Goal: Contribute content: Contribute content

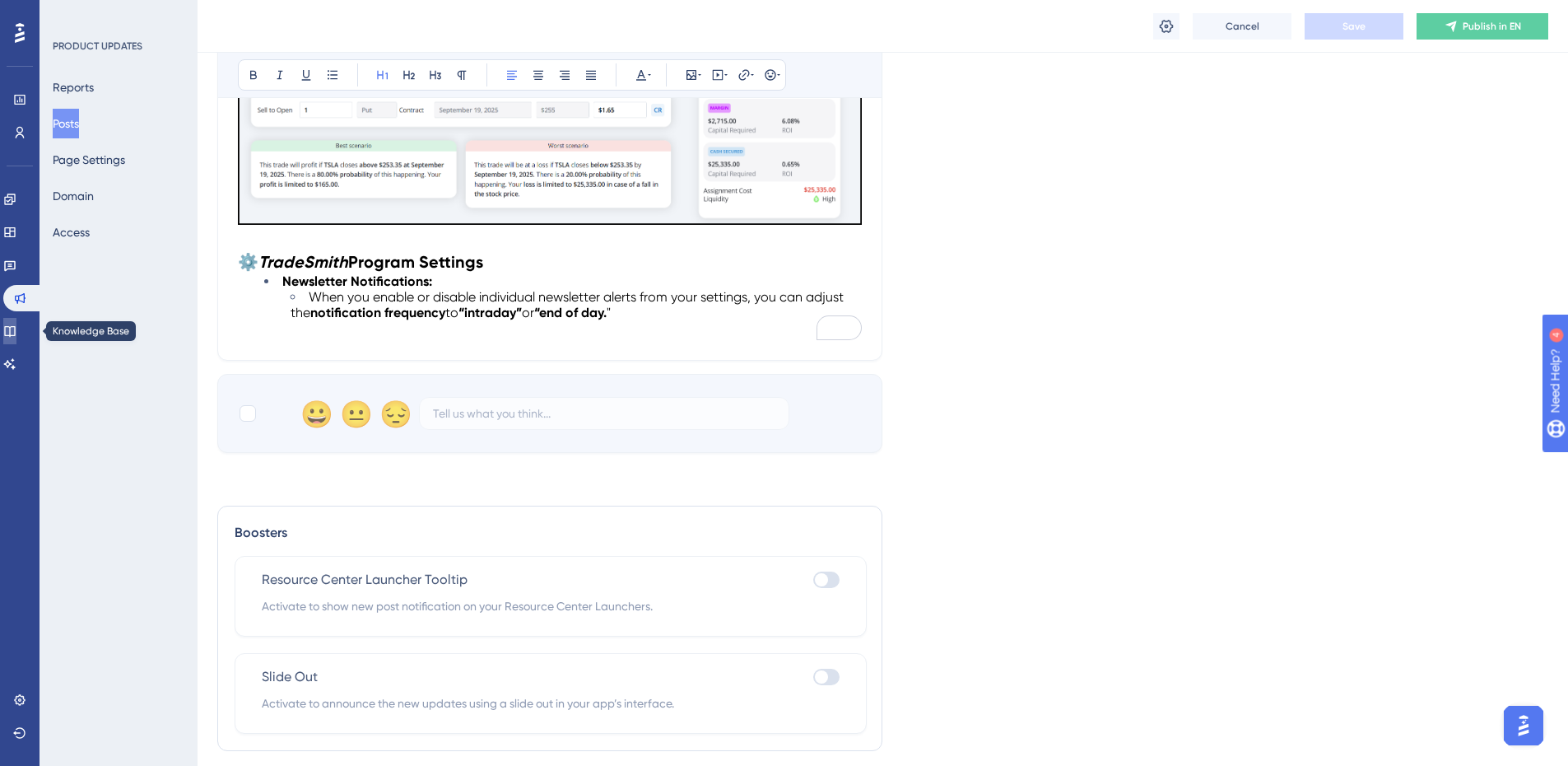
scroll to position [1153, 0]
click at [16, 328] on icon at bounding box center [9, 330] width 13 height 13
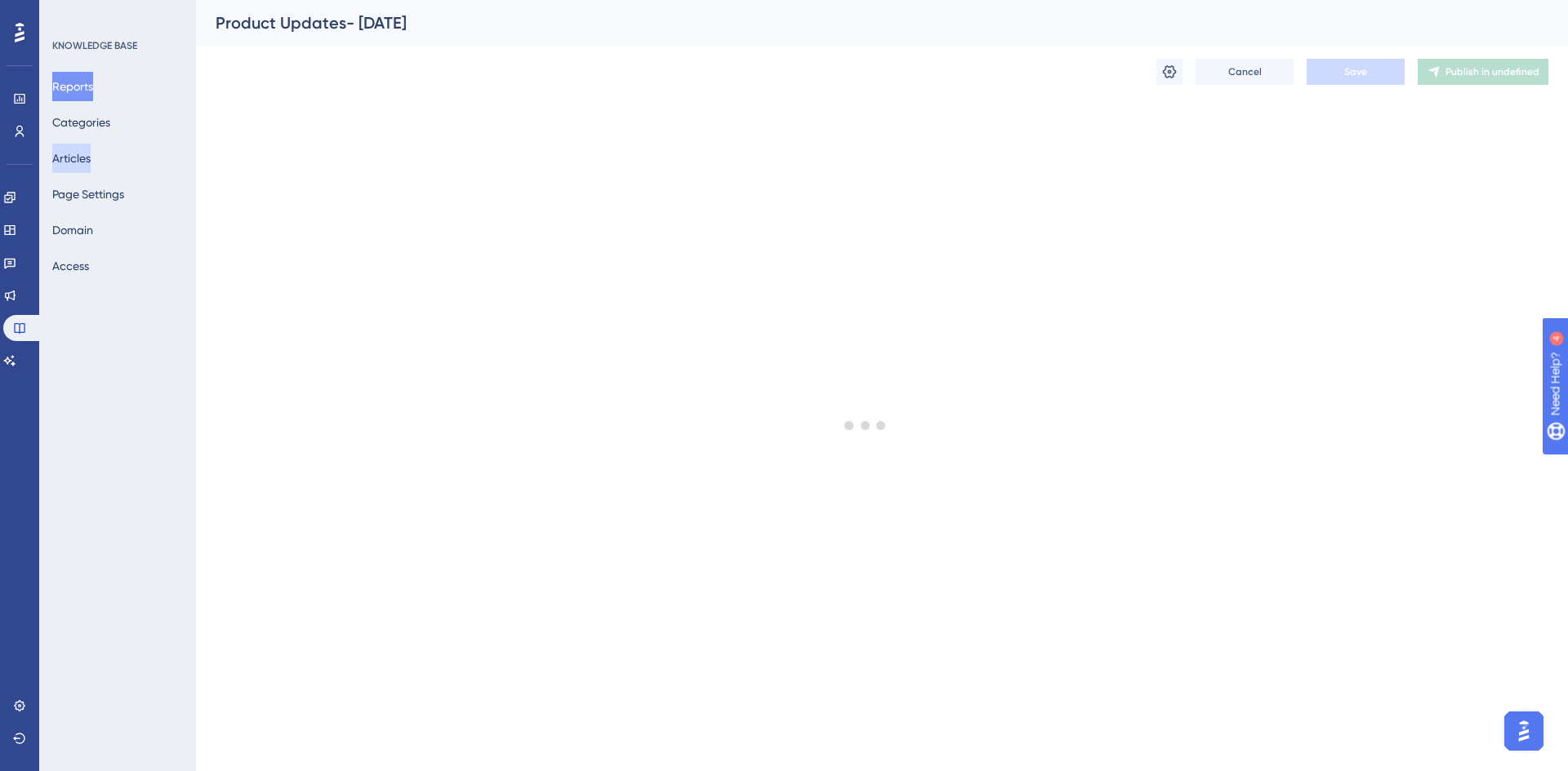
click at [90, 158] on button "Articles" at bounding box center [71, 158] width 38 height 30
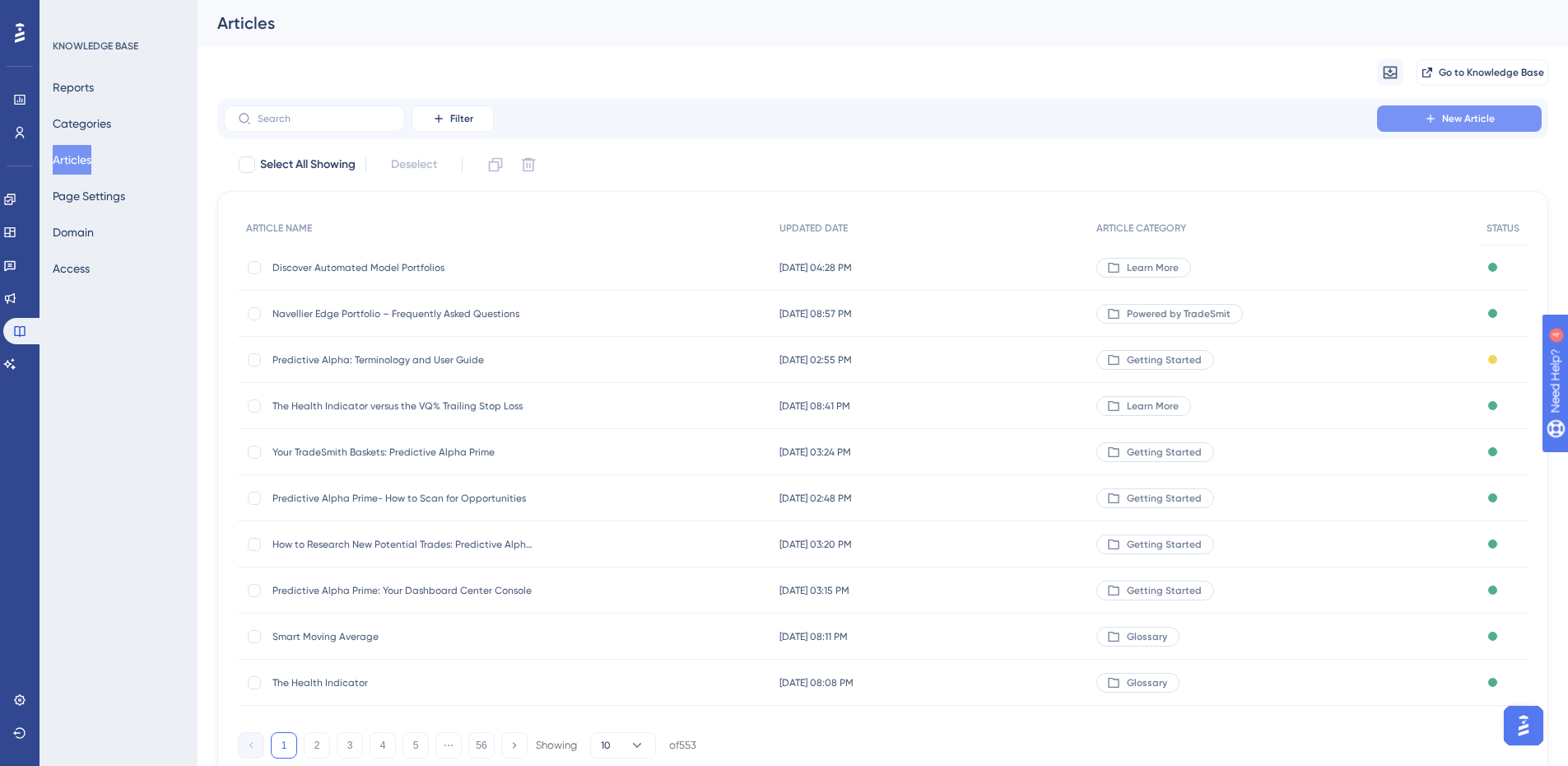
click at [1435, 127] on button "New Article" at bounding box center [1459, 118] width 164 height 27
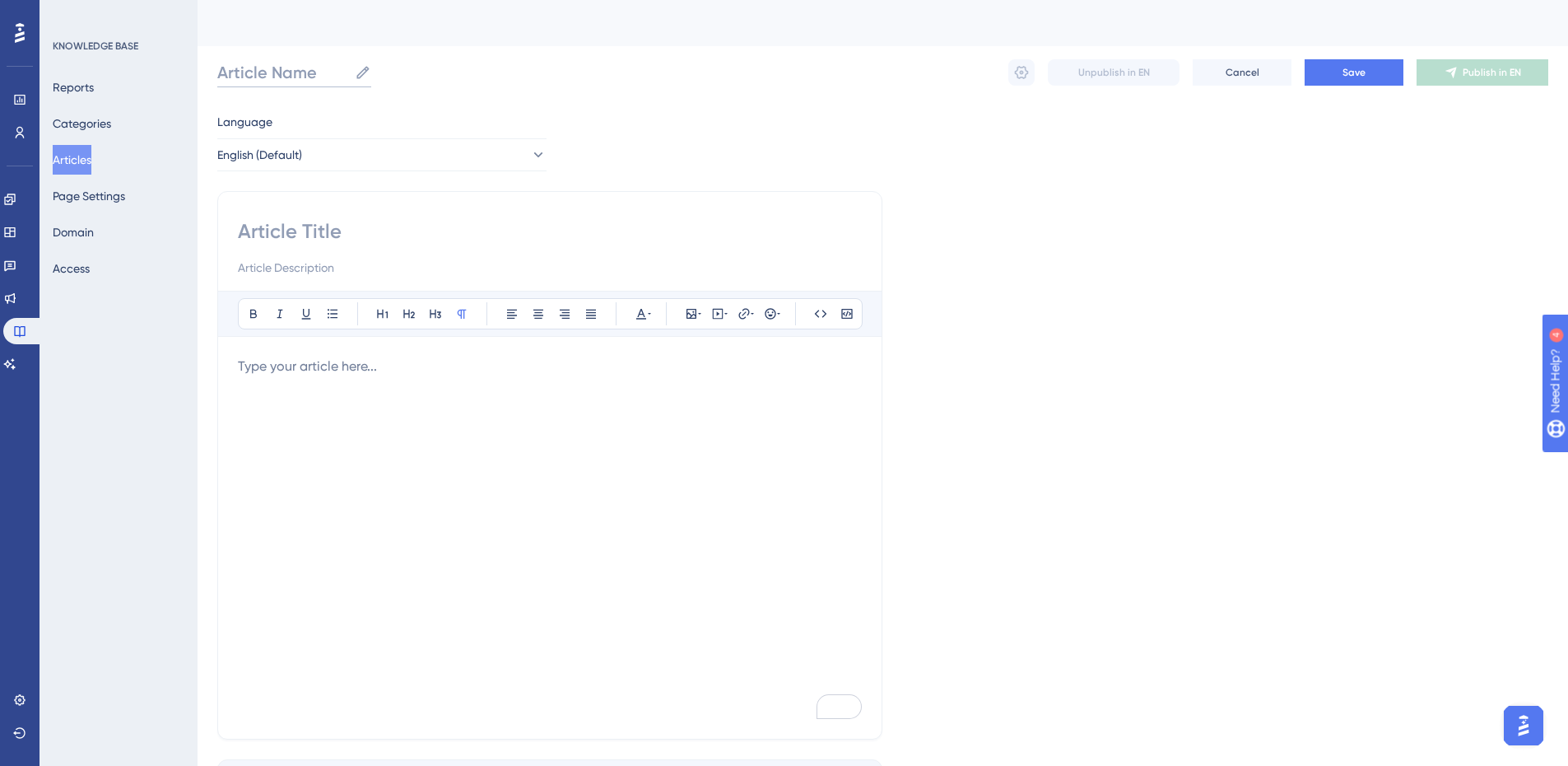
click at [317, 74] on input "Article Name" at bounding box center [282, 72] width 131 height 23
type input "Fair Value Chart Explained"
click at [278, 242] on input at bounding box center [549, 231] width 624 height 27
type input "Fair Value Chart Explained"
click at [265, 357] on p "To enrich screen reader interactions, please activate Accessibility in Grammarl…" at bounding box center [549, 366] width 624 height 20
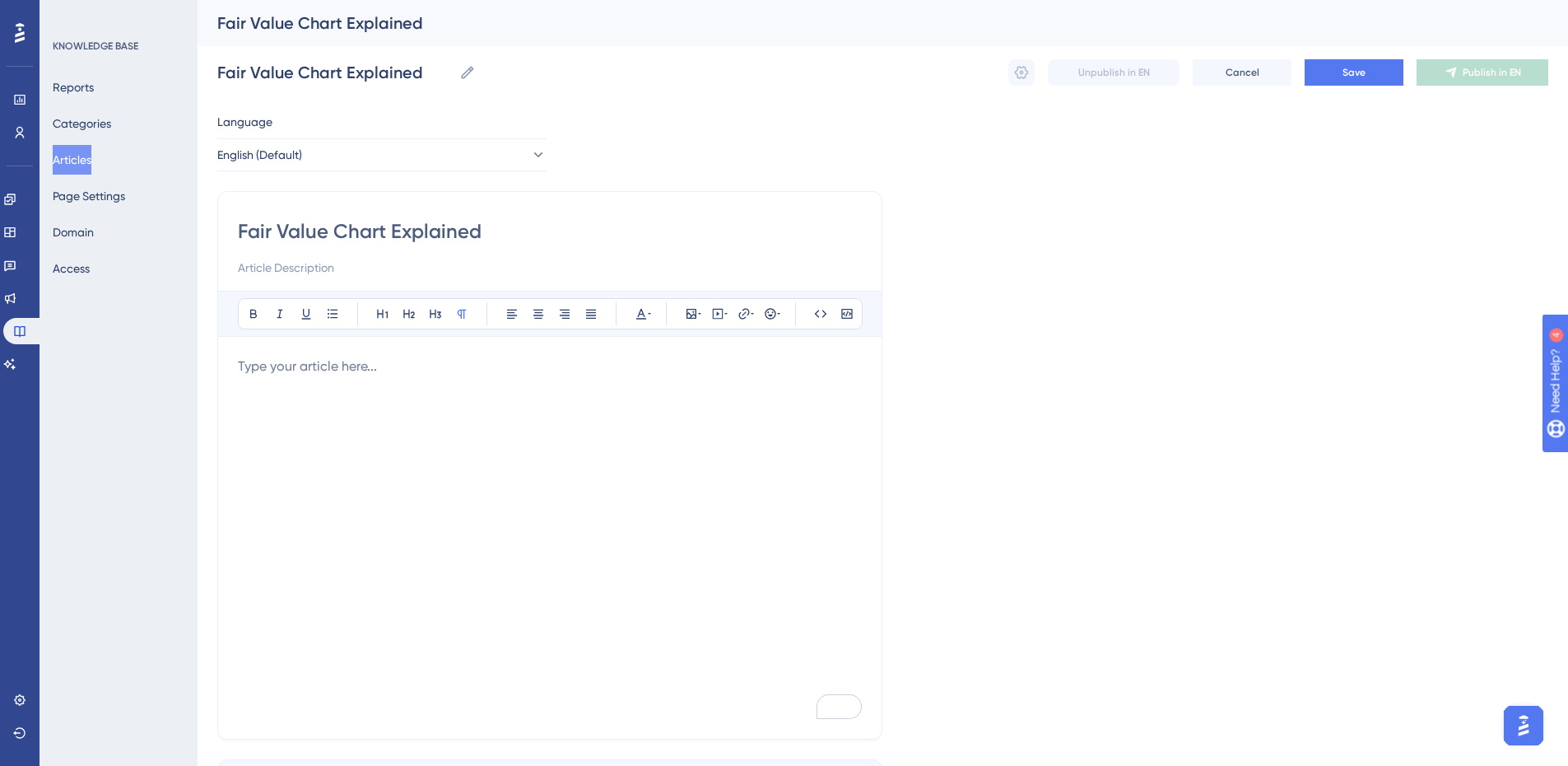
click at [286, 375] on p "To enrich screen reader interactions, please activate Accessibility in Grammarl…" at bounding box center [549, 366] width 624 height 20
click at [405, 374] on p "Brief introduction to" at bounding box center [549, 366] width 624 height 20
drag, startPoint x: 238, startPoint y: 402, endPoint x: 264, endPoint y: 404, distance: 26.1
click at [238, 402] on p "To enrich screen reader interactions, please activate Accessibility in Grammarl…" at bounding box center [549, 406] width 624 height 20
click at [329, 316] on icon at bounding box center [332, 313] width 13 height 13
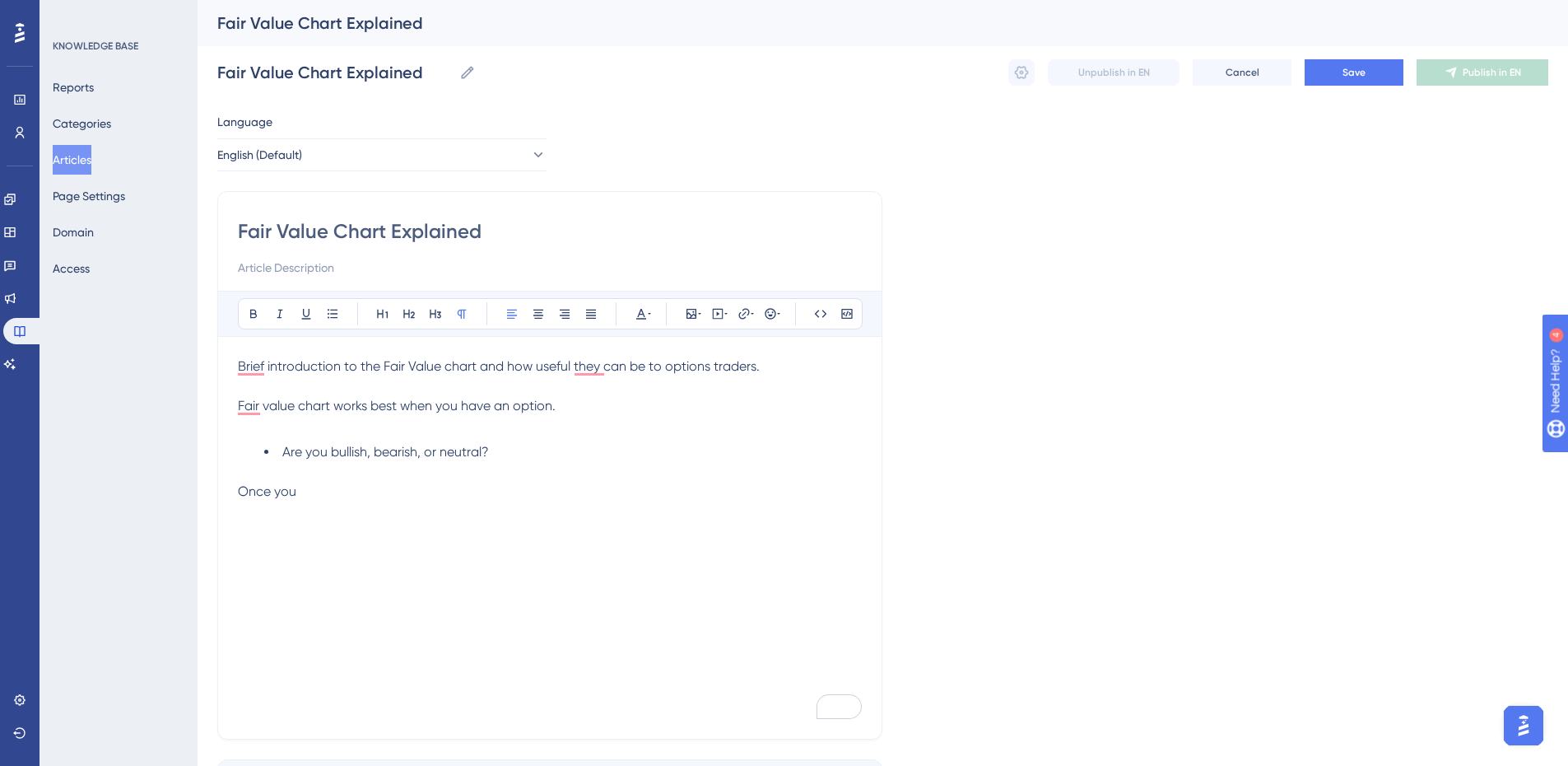
click at [322, 491] on p "Once you" at bounding box center [549, 491] width 624 height 20
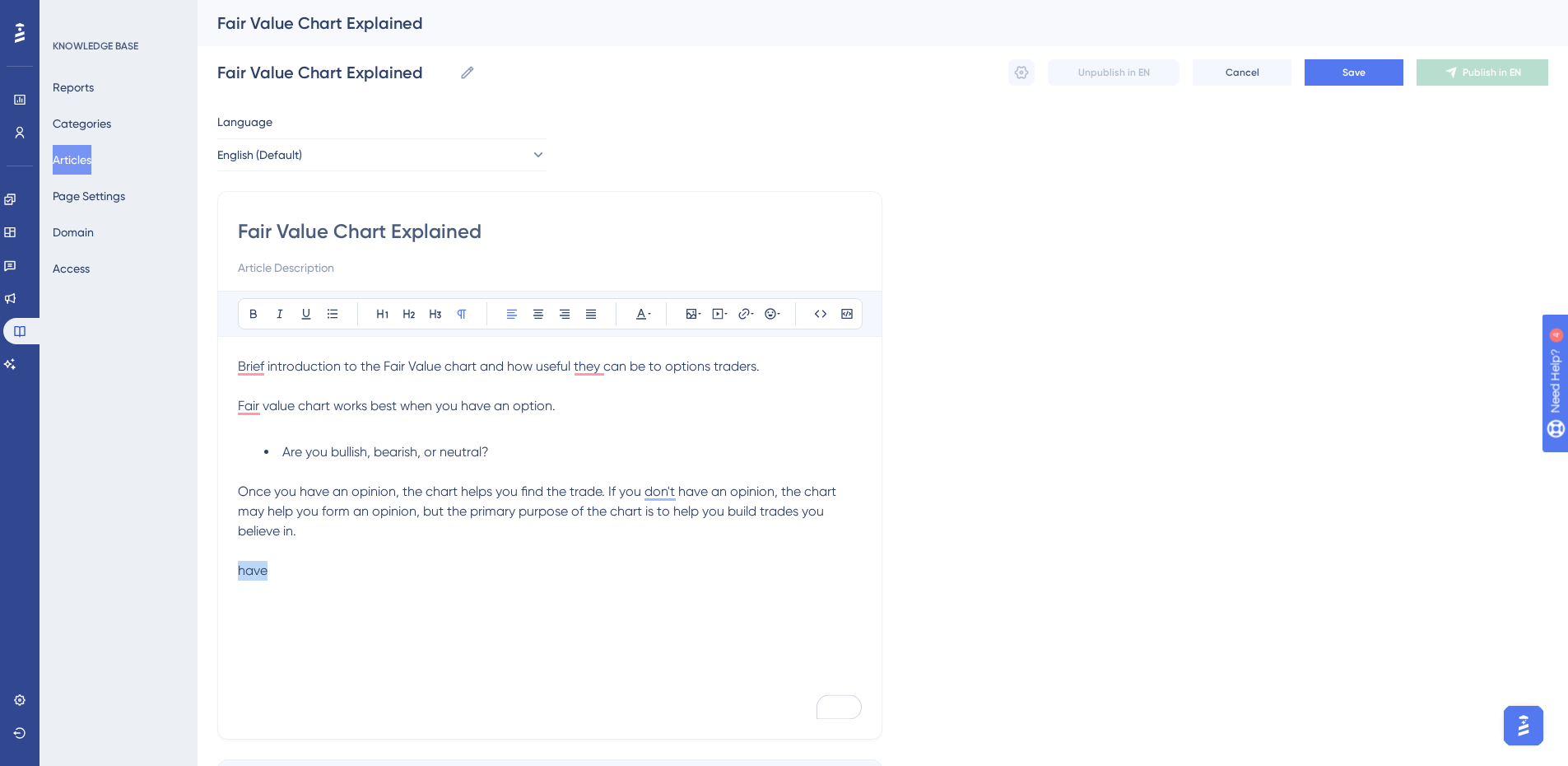
drag, startPoint x: 278, startPoint y: 568, endPoint x: 208, endPoint y: 569, distance: 70.0
click at [208, 569] on div "Performance Users Engagement Widgets Feedback Product Updates Knowledge Base AI…" at bounding box center [883, 432] width 1370 height 865
click at [609, 488] on span "Once you have an opinion, the chart helps you find the trade. If you don't have…" at bounding box center [539, 511] width 602 height 55
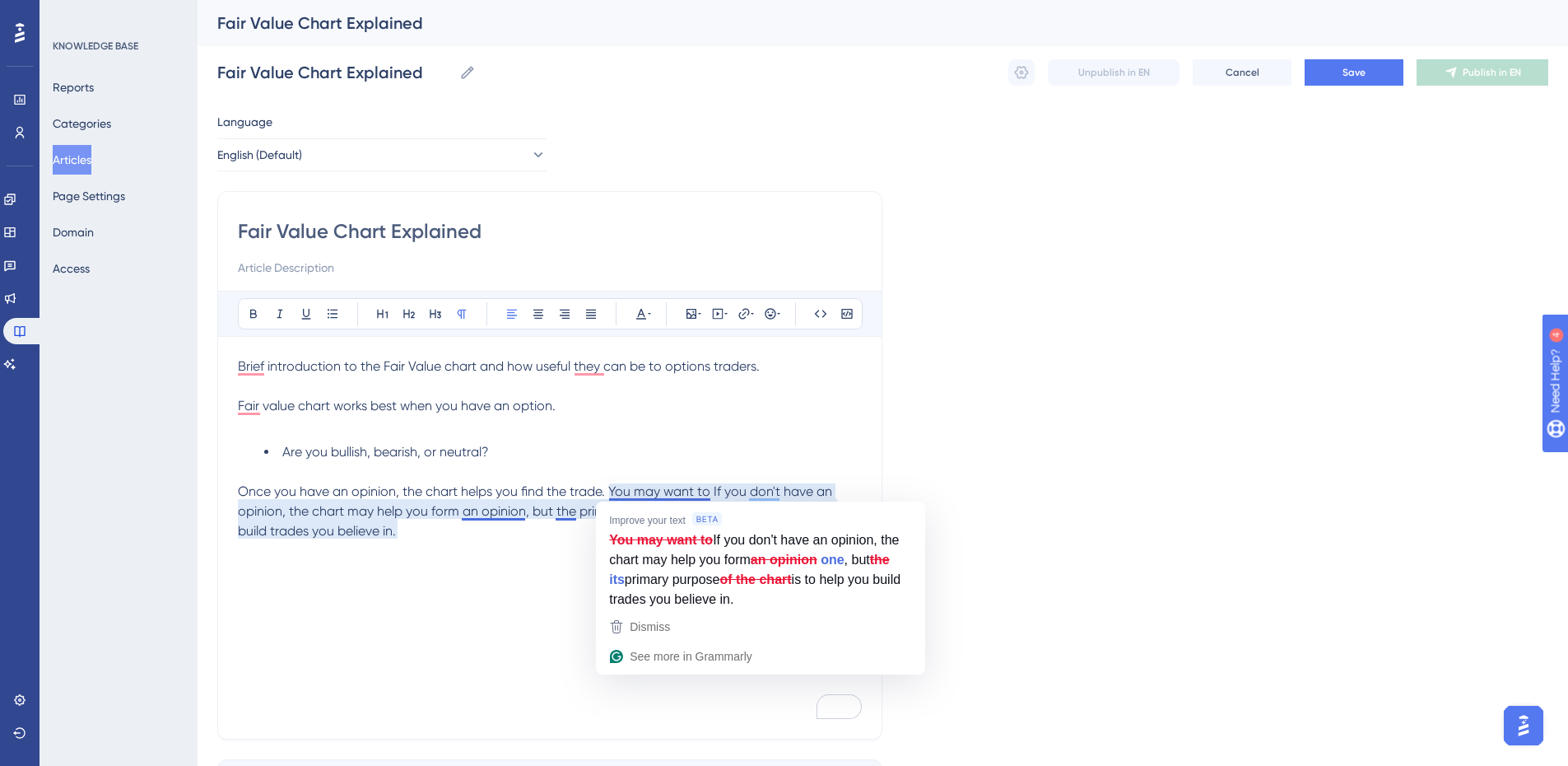
click at [636, 490] on span "Once you have an opinion, the chart helps you find the trade. You may want to I…" at bounding box center [537, 511] width 600 height 55
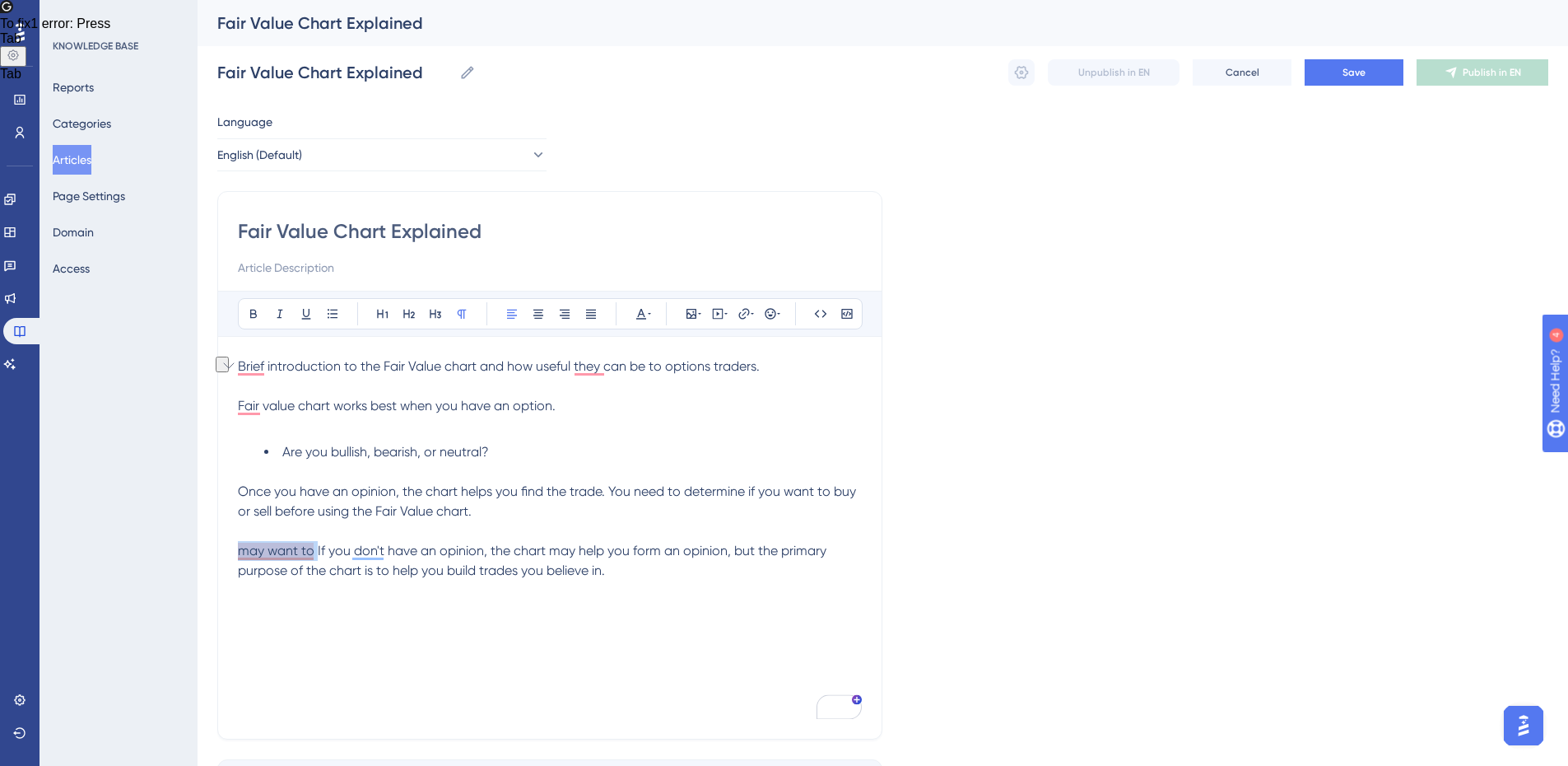
drag, startPoint x: 317, startPoint y: 549, endPoint x: 178, endPoint y: 549, distance: 139.0
click at [198, 549] on div "Performance Users Engagement Widgets Feedback Product Updates Knowledge Base AI…" at bounding box center [883, 432] width 1370 height 865
click at [655, 549] on span "If you don't have an opinion, the chart may help you form an opinion, but the p…" at bounding box center [539, 560] width 603 height 35
drag, startPoint x: 386, startPoint y: 573, endPoint x: 428, endPoint y: 565, distance: 42.8
click at [387, 573] on span "If you don't have an opinion, the chart may help you form an opinion, but that …" at bounding box center [547, 560] width 619 height 35
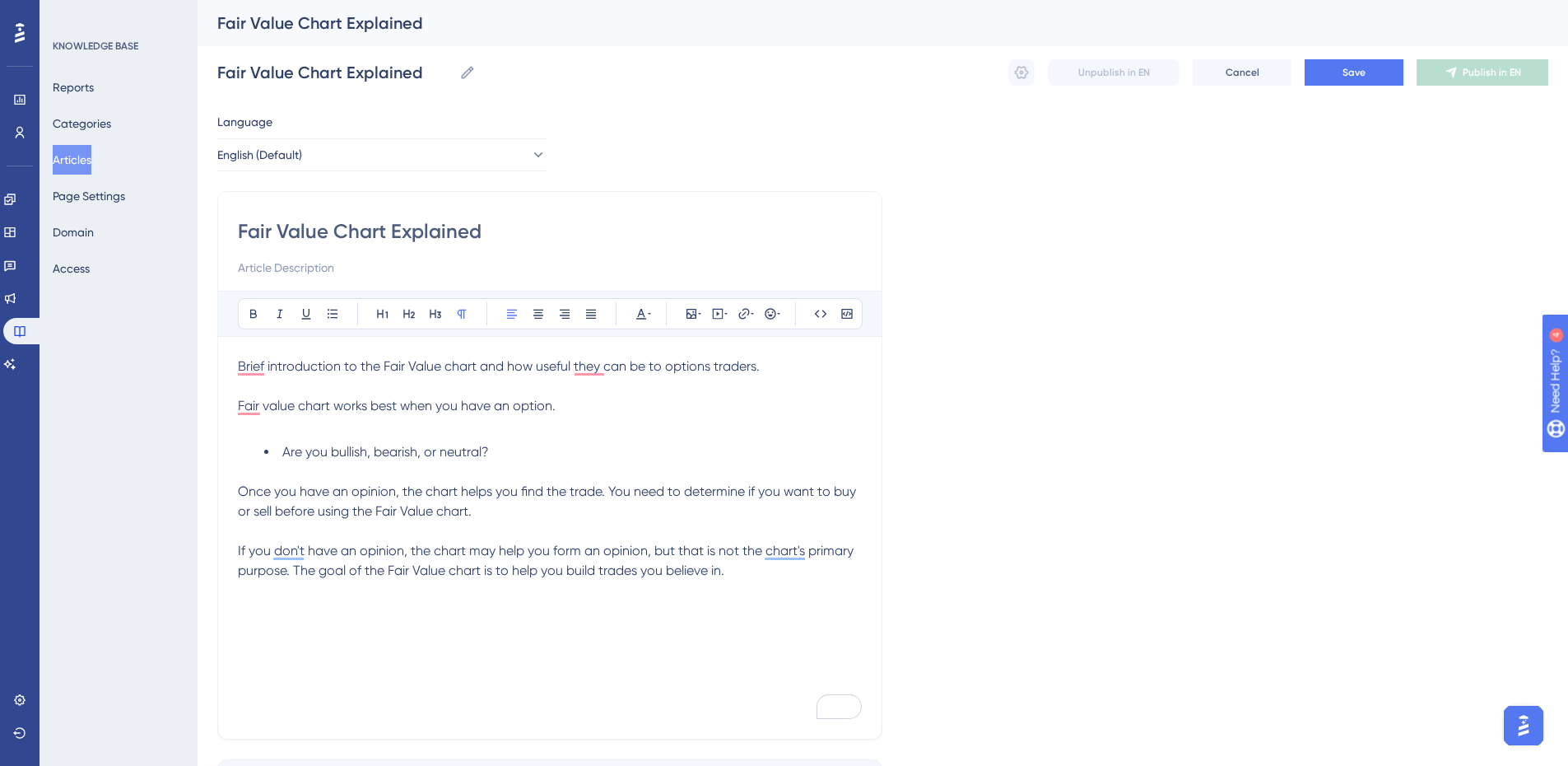
click at [745, 572] on p "If you don't have an opinion, the chart may help you form an opinion, but that …" at bounding box center [549, 561] width 624 height 39
drag, startPoint x: 581, startPoint y: 606, endPoint x: 597, endPoint y: 606, distance: 16.0
click at [581, 606] on p "Not all charts will display opportunities or speak to you." at bounding box center [549, 610] width 624 height 20
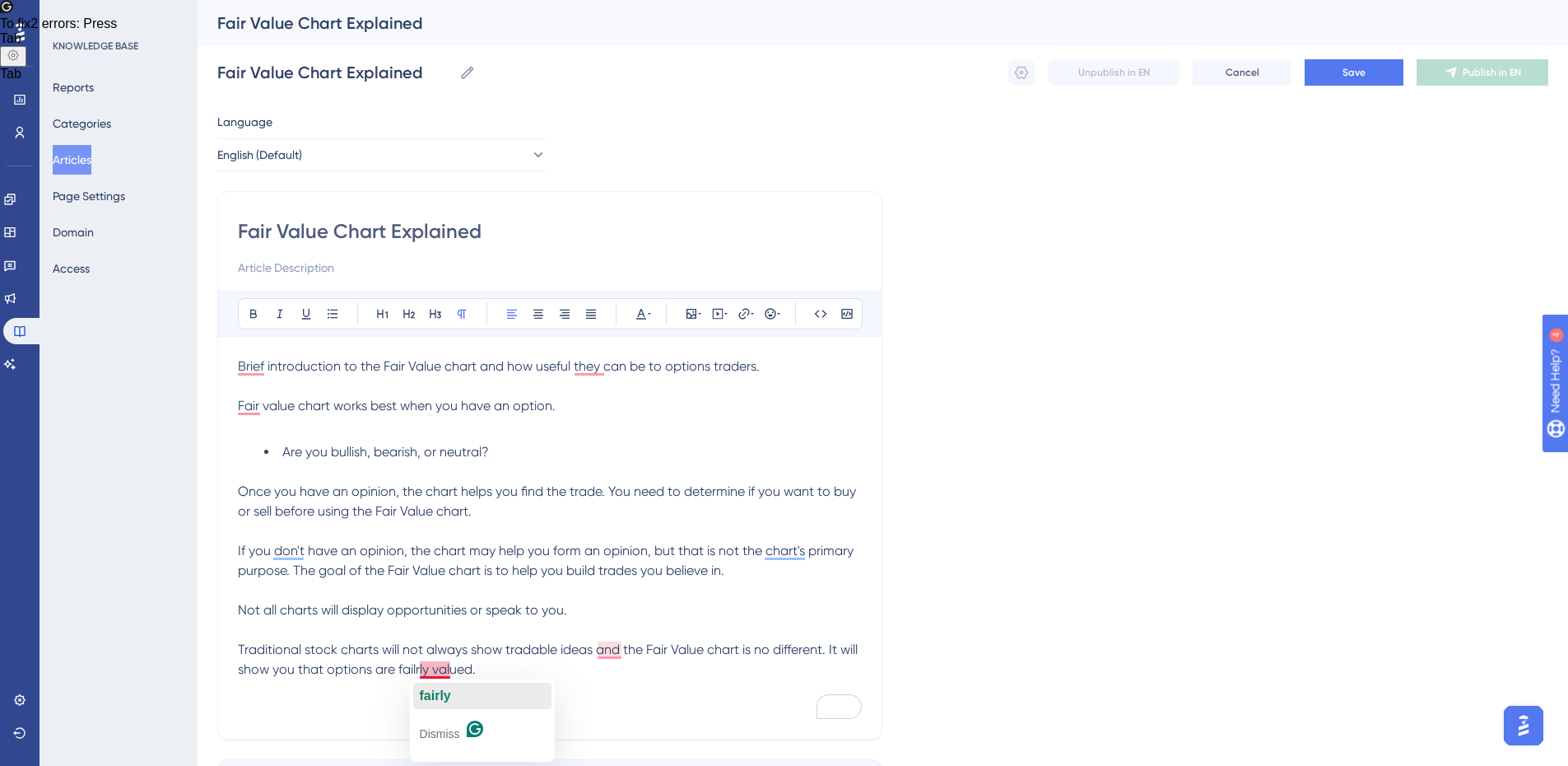
click at [432, 694] on span "fairly" at bounding box center [435, 696] width 32 height 14
click at [506, 668] on p "Traditional stock charts will not always show tradable ideas and the Fair Value…" at bounding box center [549, 660] width 624 height 39
click at [1350, 71] on span "Save" at bounding box center [1354, 72] width 23 height 13
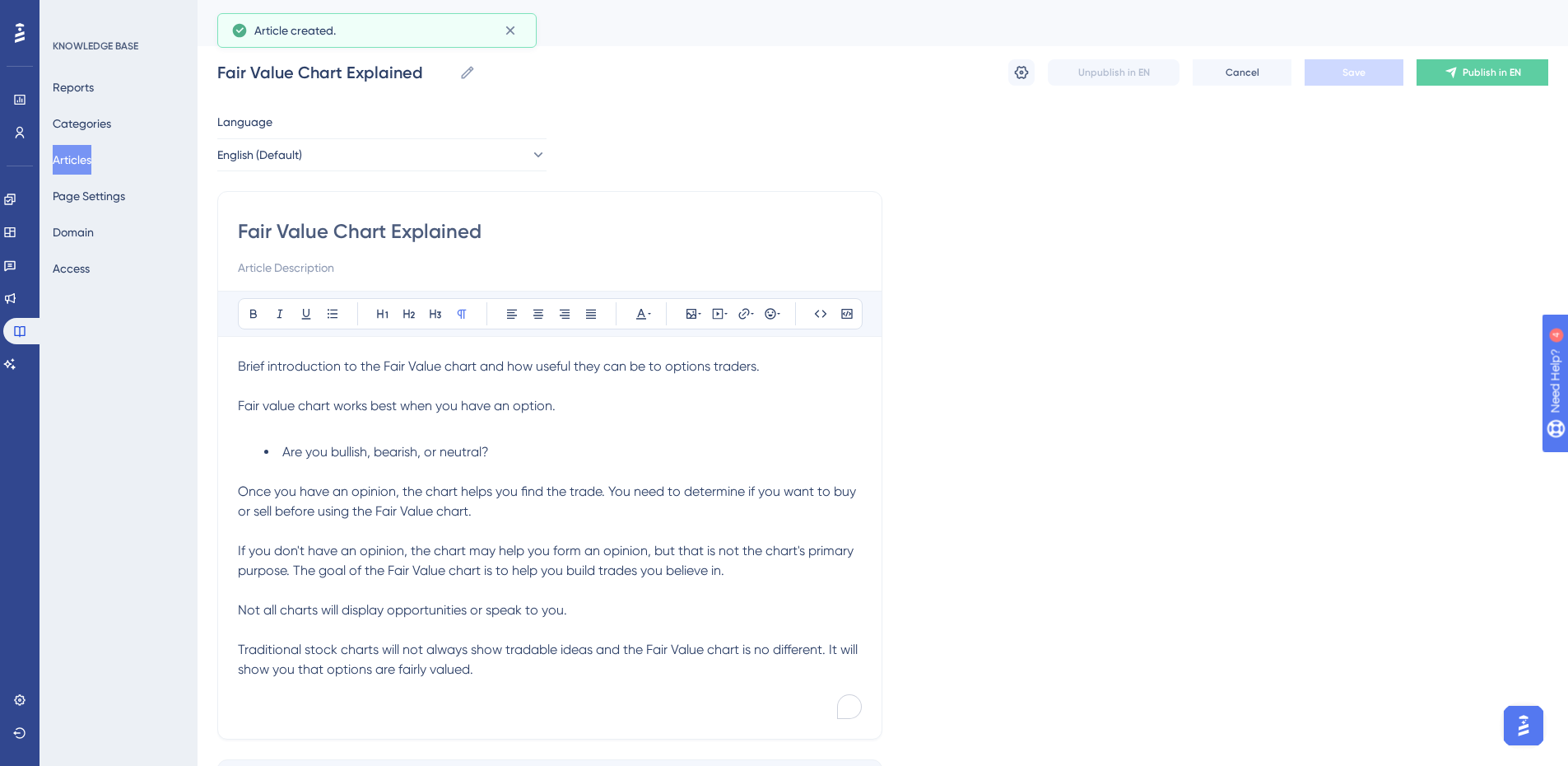
scroll to position [82, 0]
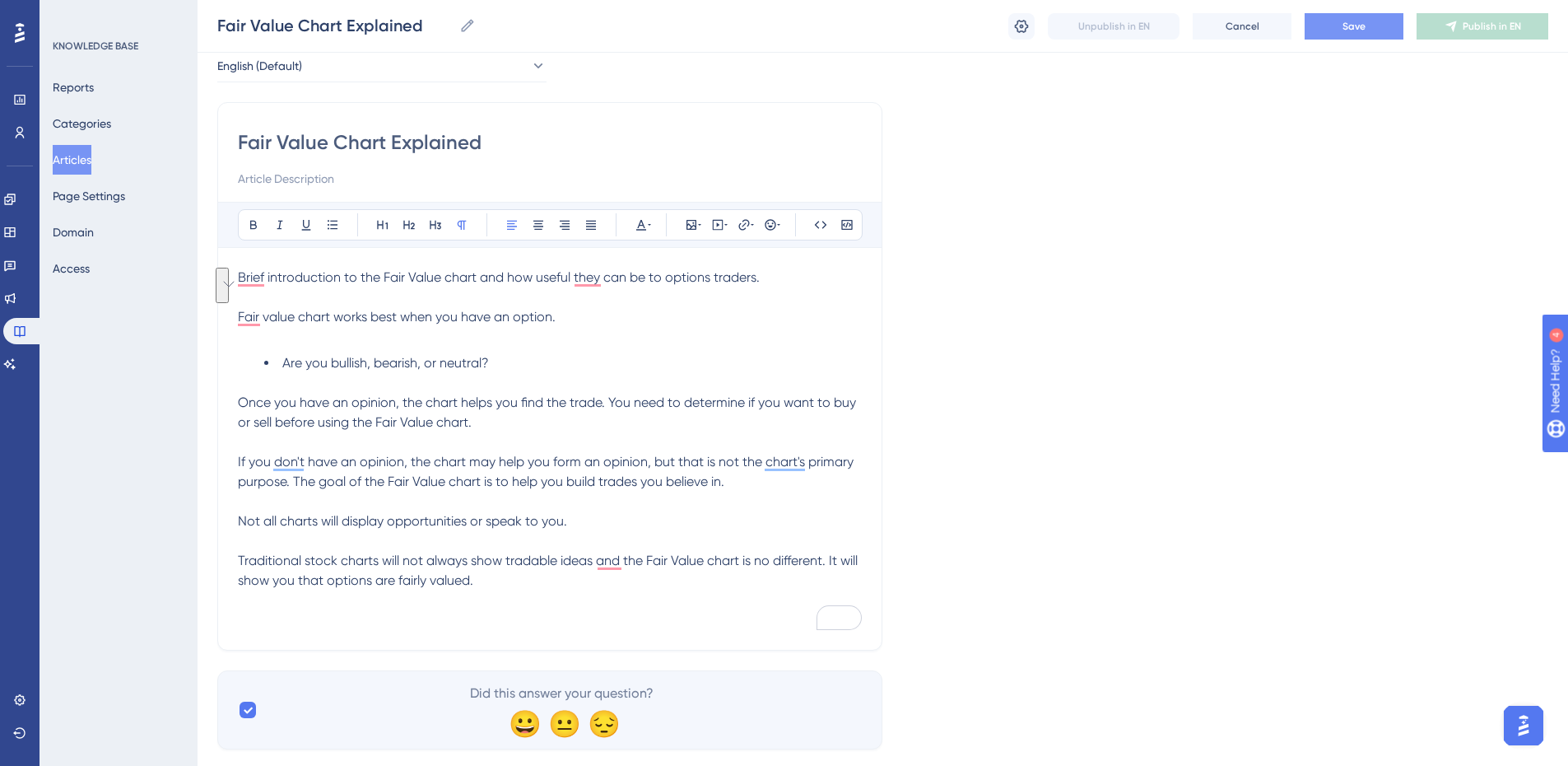
drag, startPoint x: 506, startPoint y: 581, endPoint x: 624, endPoint y: 558, distance: 120.2
click at [624, 558] on p "Traditional stock charts will not always show tradable ideas and the Fair Value…" at bounding box center [549, 571] width 624 height 39
click at [389, 578] on p "Traditional stock charts will not always show tradable ideas and many charts wi…" at bounding box center [549, 571] width 624 height 39
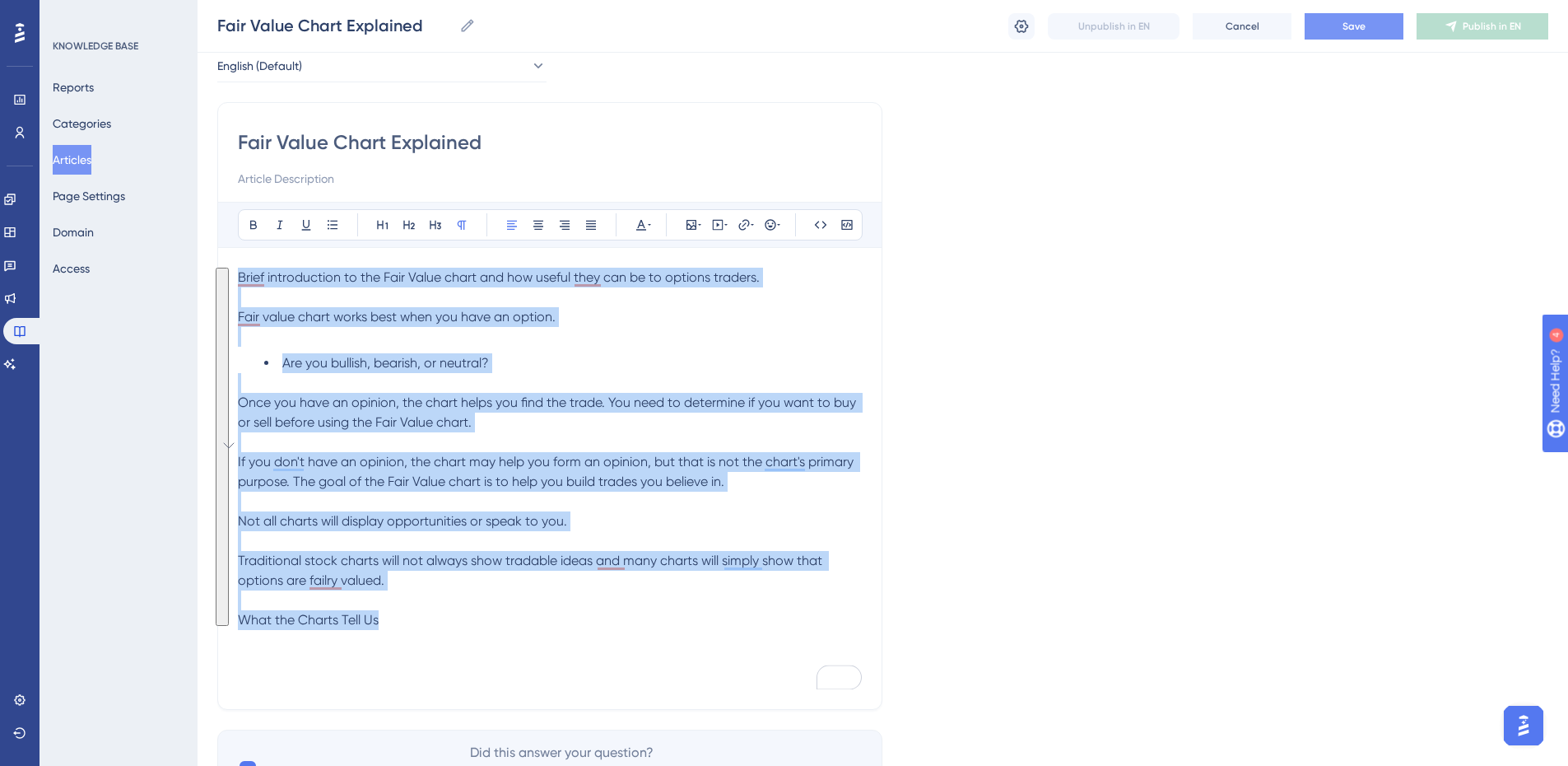
drag, startPoint x: 388, startPoint y: 621, endPoint x: 236, endPoint y: 282, distance: 371.5
click at [236, 282] on div "Fair Value Chart Explained Bold Italic Underline Bullet Point Heading 1 Heading…" at bounding box center [550, 406] width 666 height 608
click at [640, 223] on icon at bounding box center [641, 224] width 13 height 13
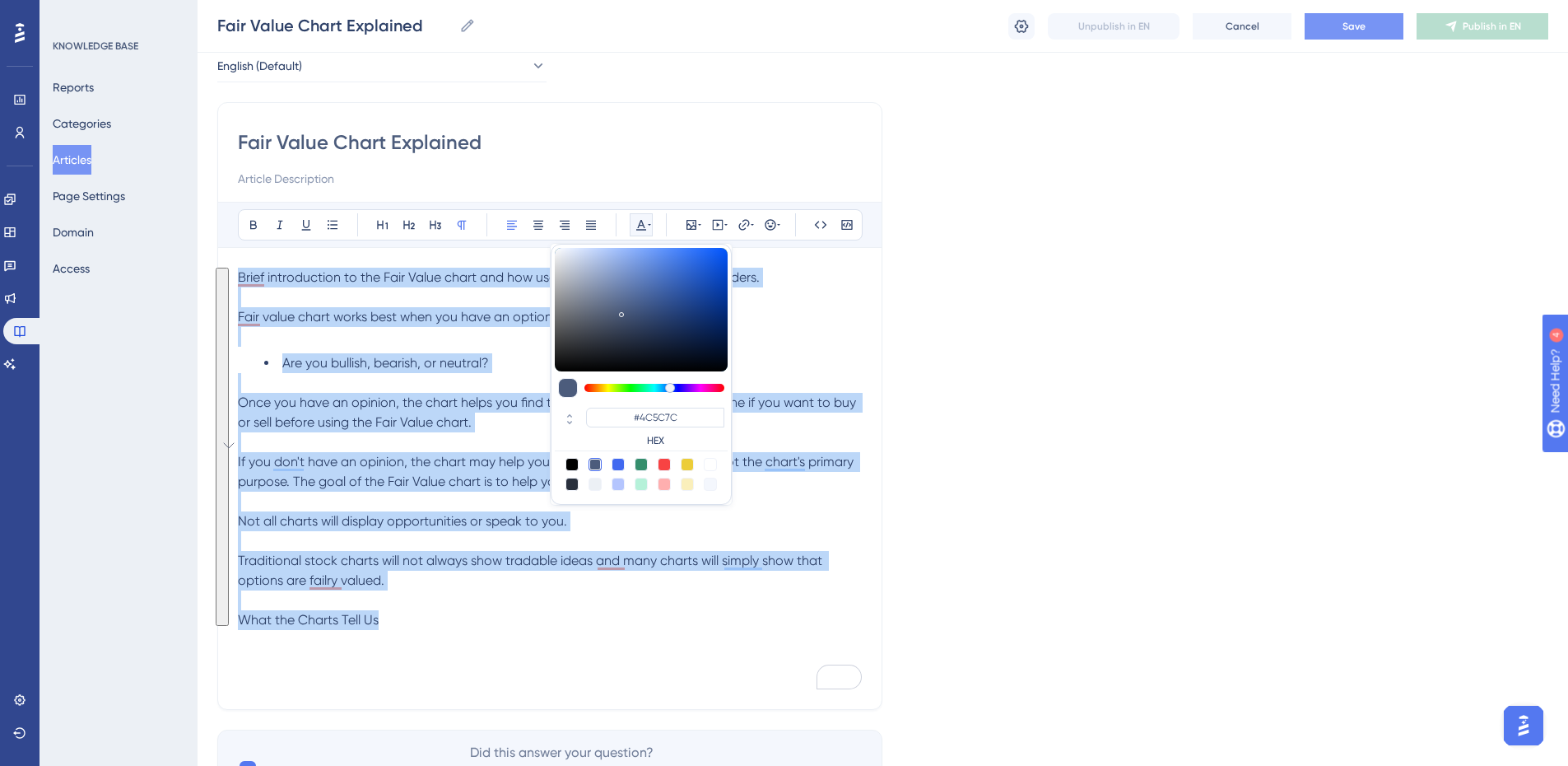
click at [571, 467] on div at bounding box center [571, 464] width 13 height 13
type input "#000000"
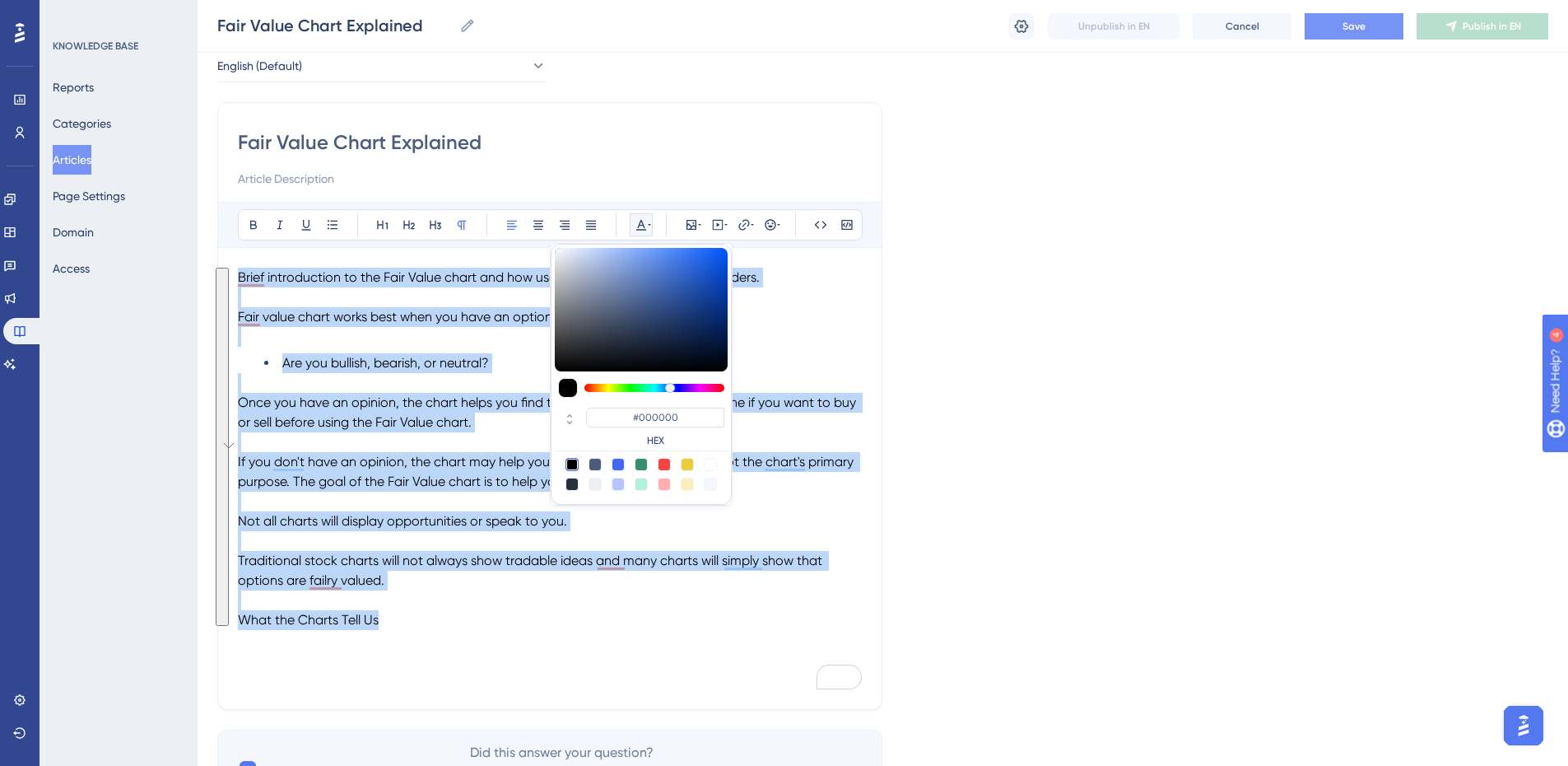
click at [494, 618] on p "What the Charts Tell Us" at bounding box center [549, 620] width 624 height 20
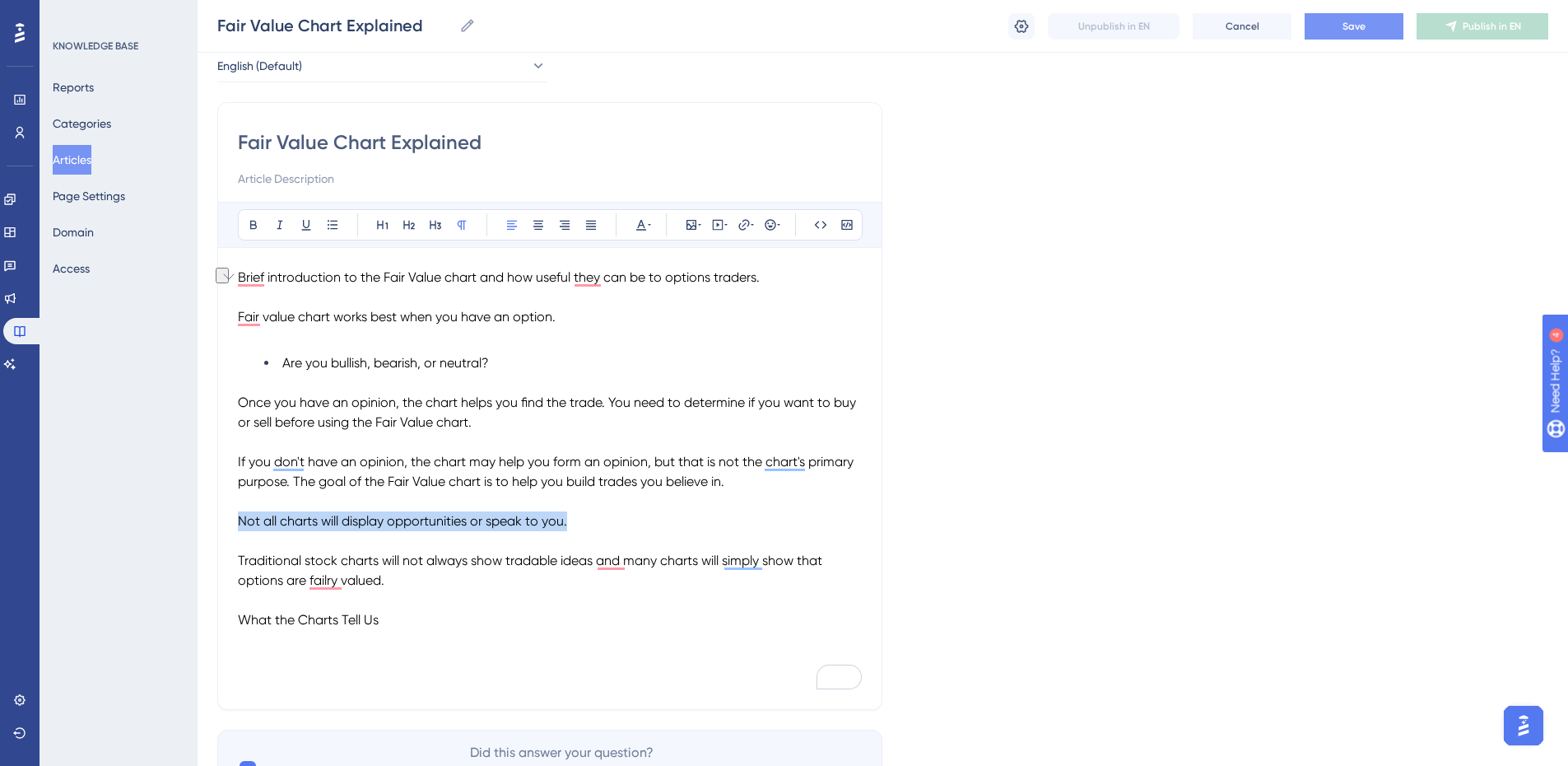
drag, startPoint x: 580, startPoint y: 516, endPoint x: 239, endPoint y: 517, distance: 341.0
click at [239, 517] on p "Not all charts will display opportunities or speak to you." at bounding box center [549, 521] width 624 height 20
click at [257, 223] on icon at bounding box center [253, 224] width 13 height 13
click at [328, 567] on span "Traditional stock charts will not always show tradable ideas and many charts wi…" at bounding box center [531, 570] width 588 height 35
drag, startPoint x: 364, startPoint y: 623, endPoint x: 243, endPoint y: 620, distance: 121.0
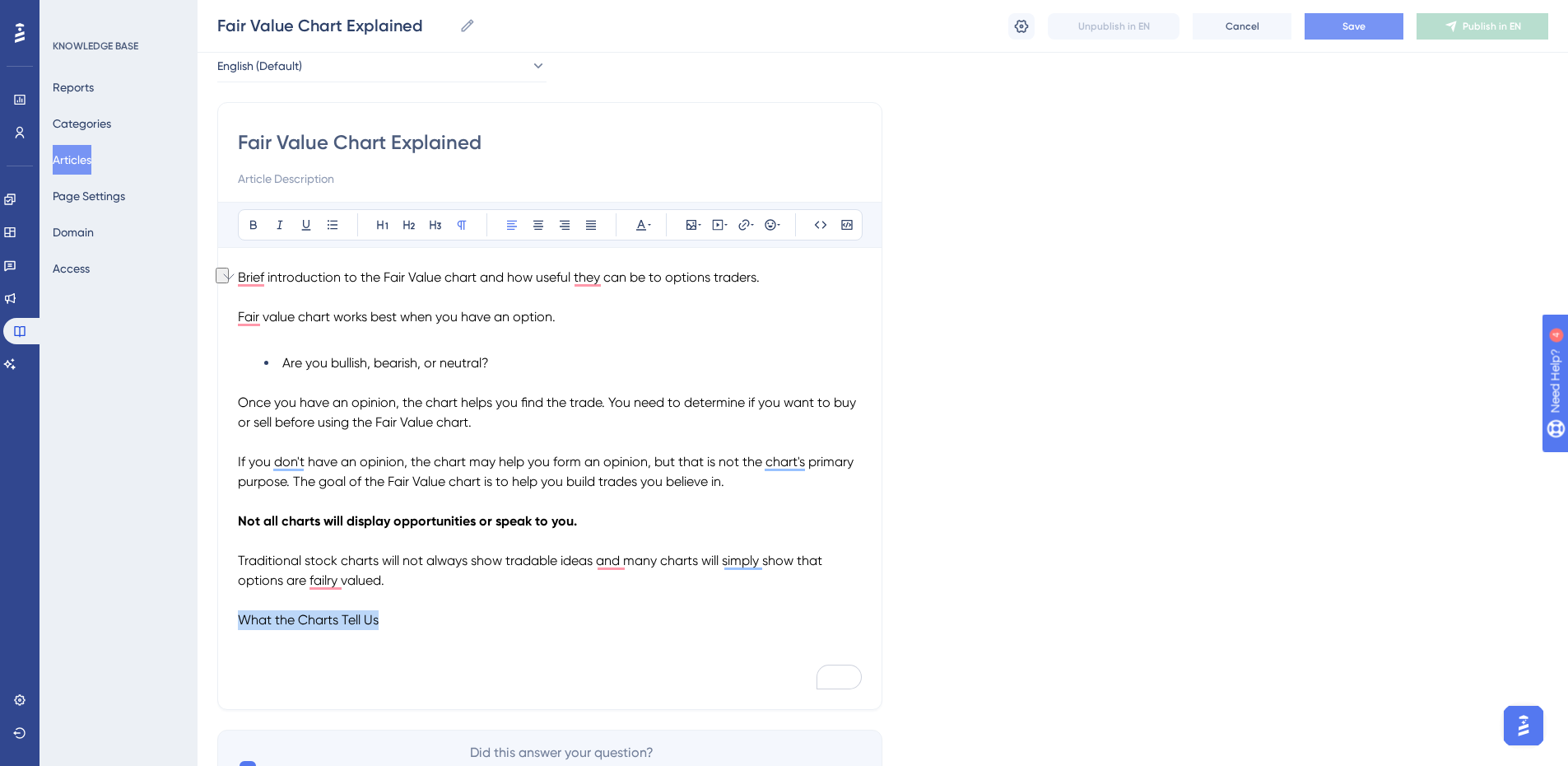
click at [243, 620] on p "What the Charts Tell Us" at bounding box center [549, 620] width 624 height 20
click at [249, 223] on icon at bounding box center [253, 224] width 13 height 13
click at [408, 622] on p "What the Charts Tell Us" at bounding box center [549, 620] width 624 height 20
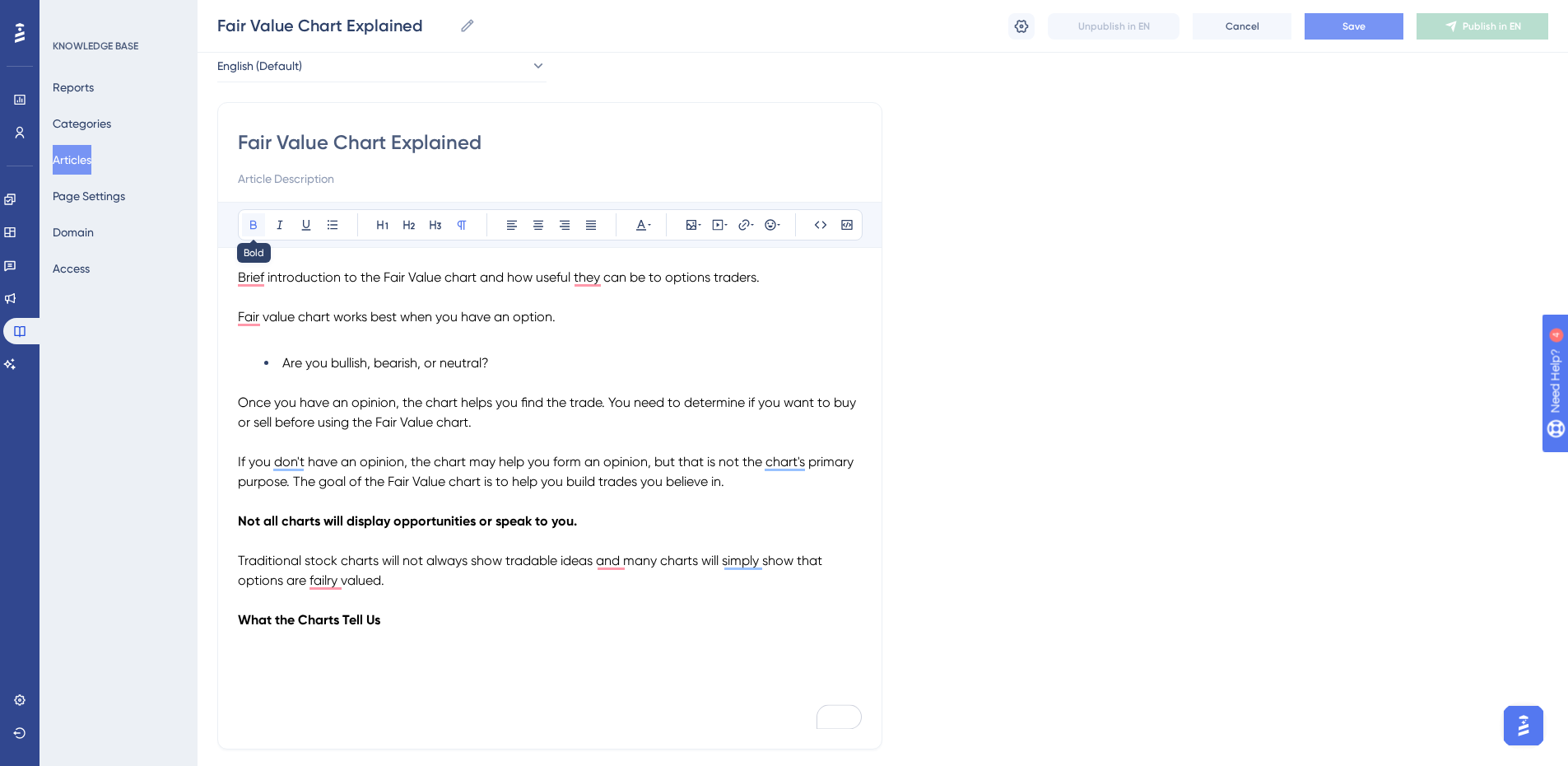
click at [248, 223] on icon at bounding box center [253, 224] width 13 height 13
click at [618, 648] on p "To enrich screen reader interactions, please activate Accessibility in Grammarl…" at bounding box center [549, 639] width 624 height 20
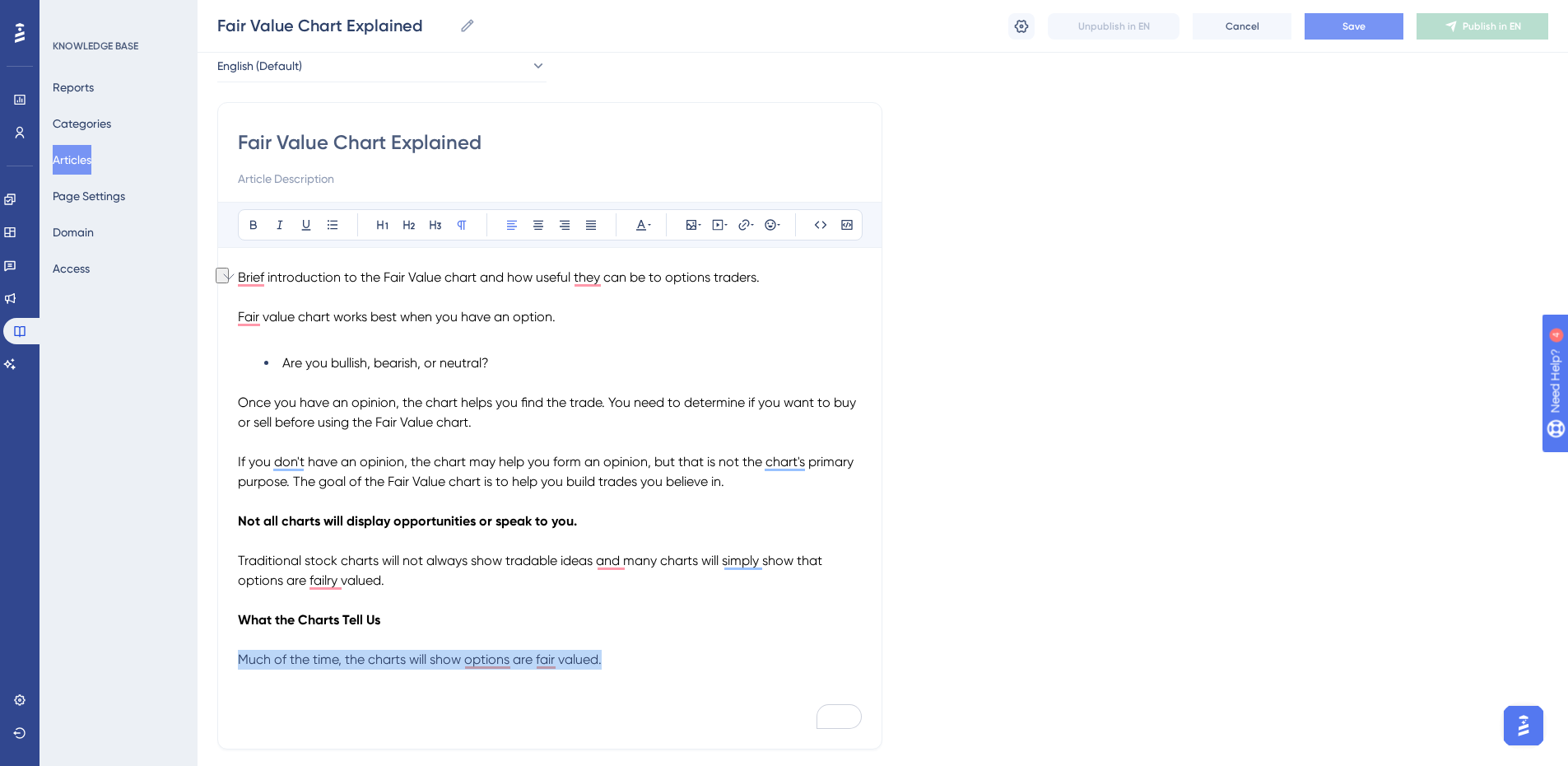
drag, startPoint x: 612, startPoint y: 657, endPoint x: 236, endPoint y: 666, distance: 376.1
click at [236, 666] on div "Fair Value Chart Explained Bold Italic Underline Bullet Point Heading 1 Heading…" at bounding box center [550, 425] width 666 height 647
click at [645, 655] on p "Much of the time, the charts tell us when options are mispriced." at bounding box center [549, 659] width 624 height 20
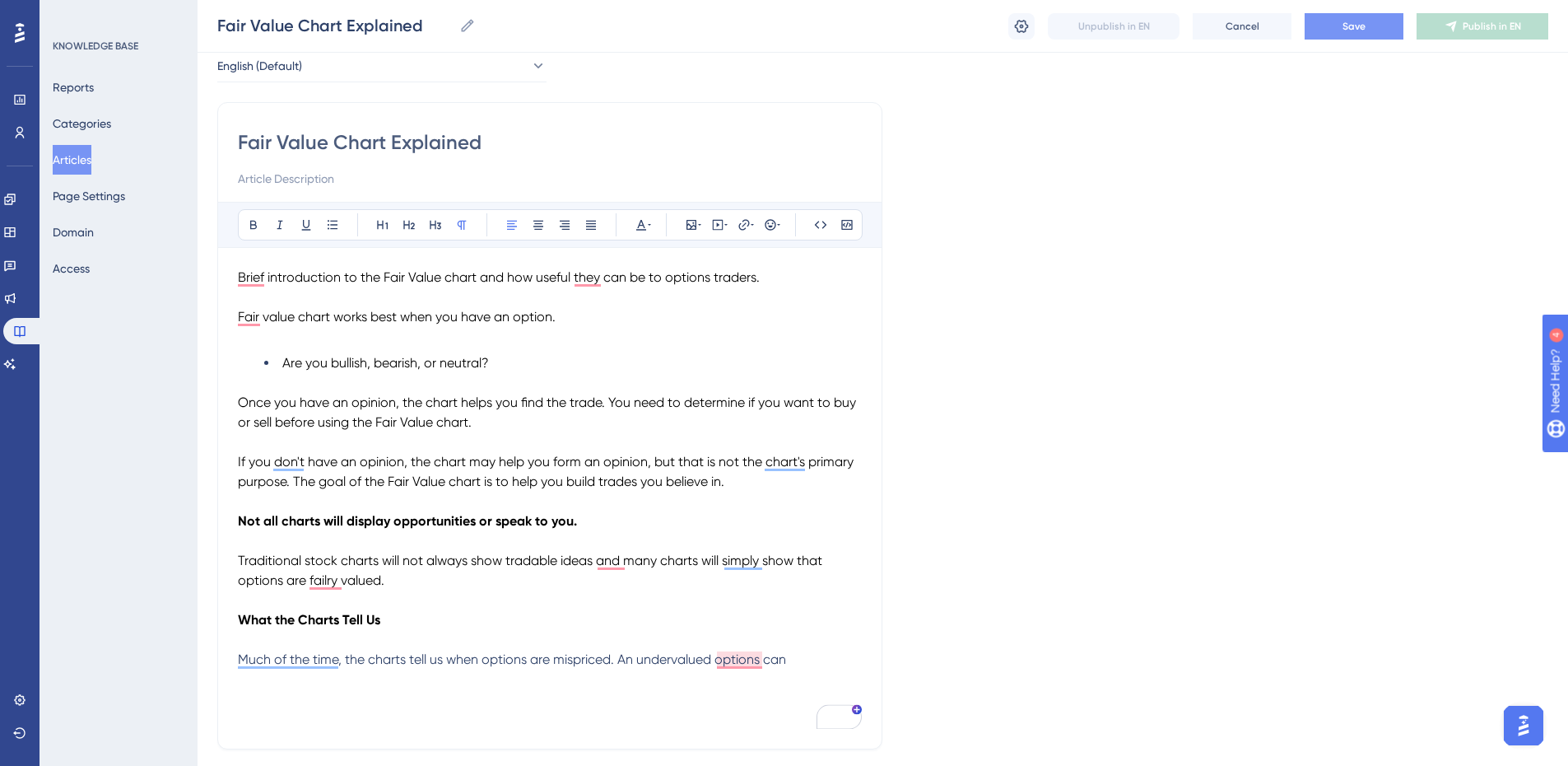
click at [801, 662] on p "Much of the time, the charts tell us when options are mispriced. An undervalued…" at bounding box center [549, 659] width 624 height 20
click at [713, 679] on p "Much of the time, the charts tell us when options are mispriced. An undervalued…" at bounding box center [549, 669] width 624 height 39
click at [313, 703] on p "Much of the time, the charts tell us when options are mispriced. An undervalued…" at bounding box center [549, 679] width 624 height 59
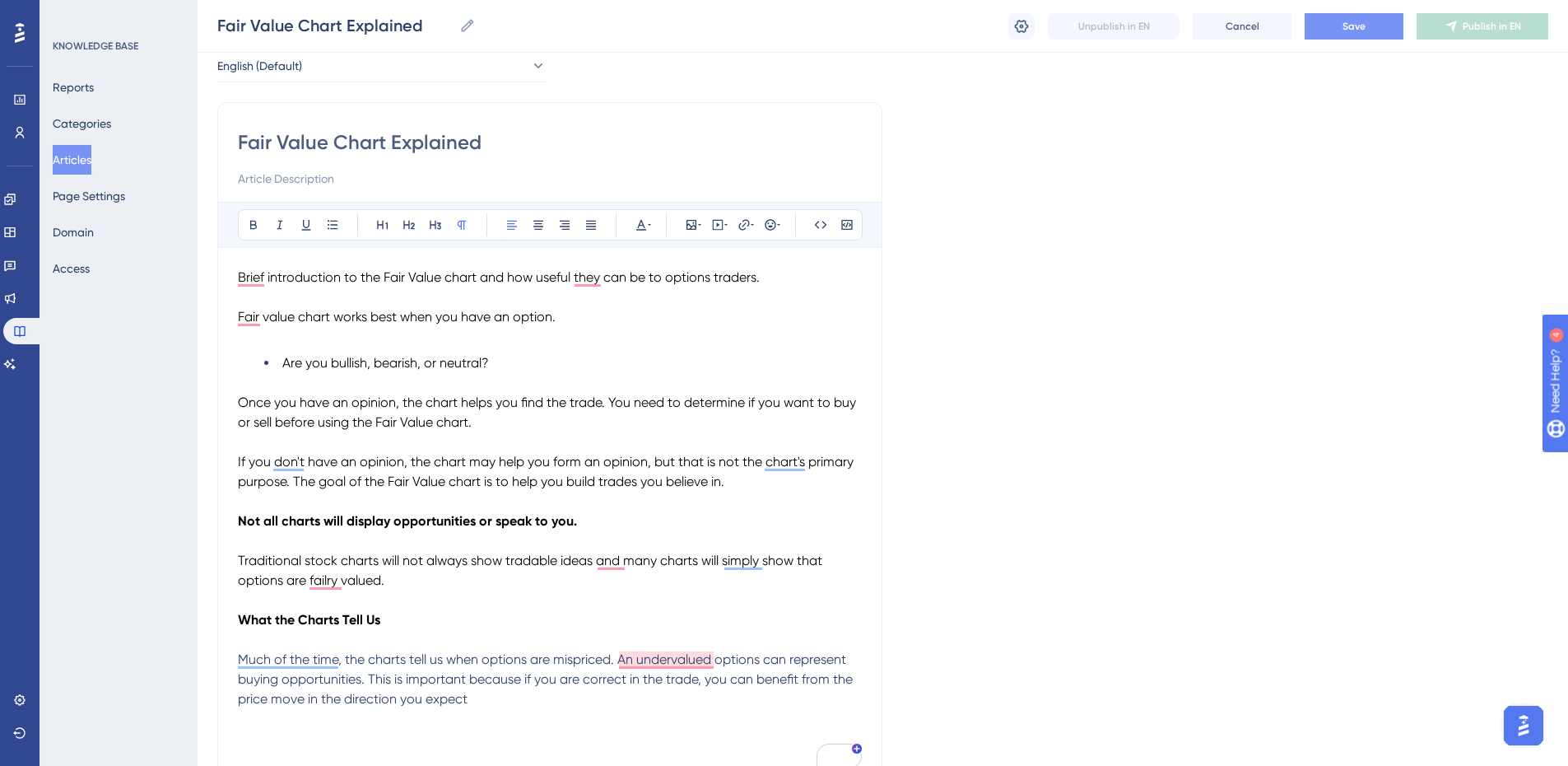
click at [489, 694] on p "Much of the time, the charts tell us when options are mispriced. An undervalued…" at bounding box center [549, 679] width 624 height 59
click at [581, 697] on p "Much of the time, the charts tell us when options are mispriced. An undervalued…" at bounding box center [549, 679] width 624 height 59
click at [257, 733] on p "To enrich screen reader interactions, please activate Accessibility in Grammarl…" at bounding box center [549, 739] width 624 height 20
click at [601, 736] on p "An overvalued option is an opportunity to sell for income." at bounding box center [549, 739] width 624 height 20
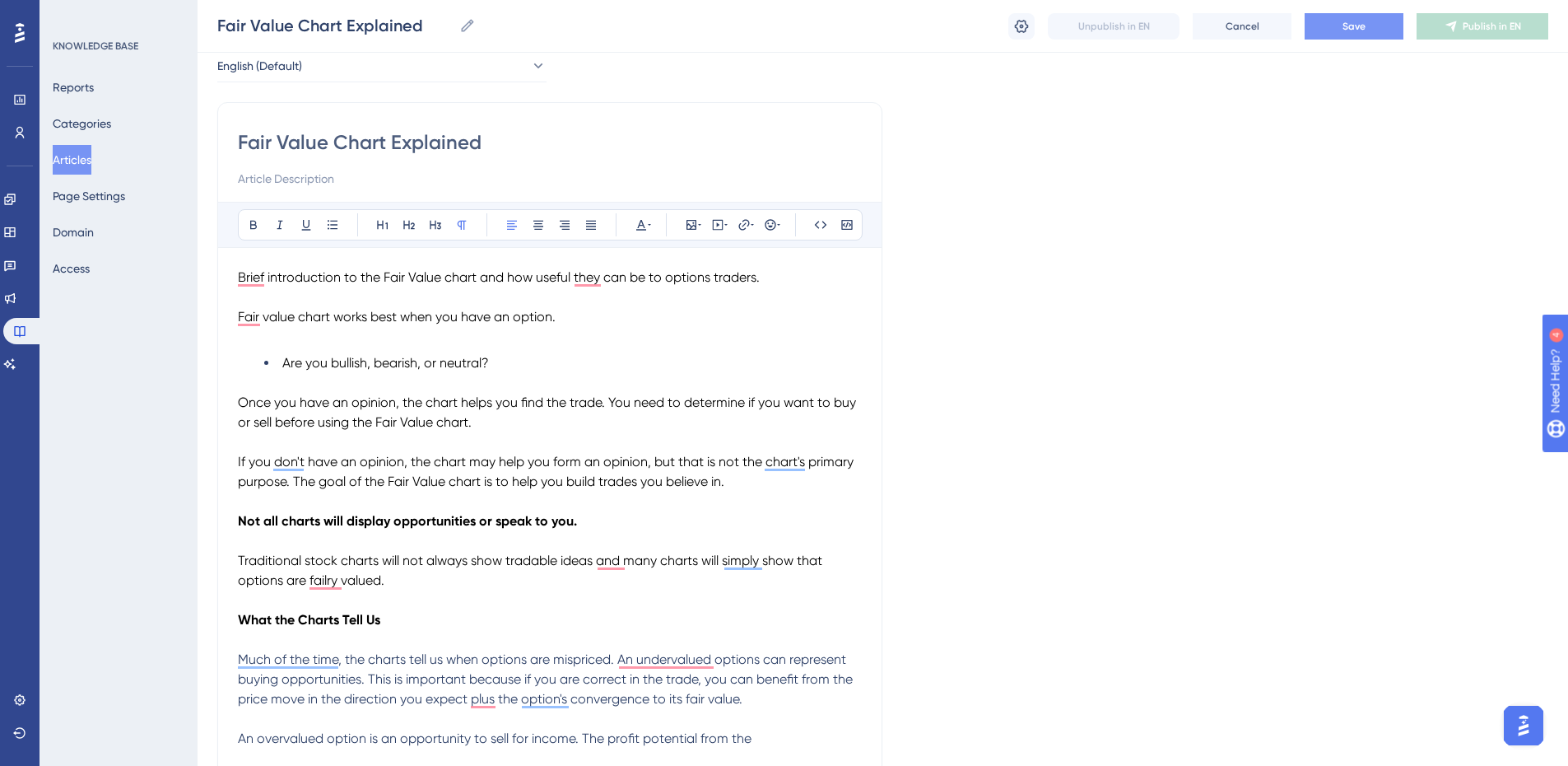
click at [765, 736] on p "An overvalued option is an opportunity to sell for income. The profit potential…" at bounding box center [549, 739] width 624 height 20
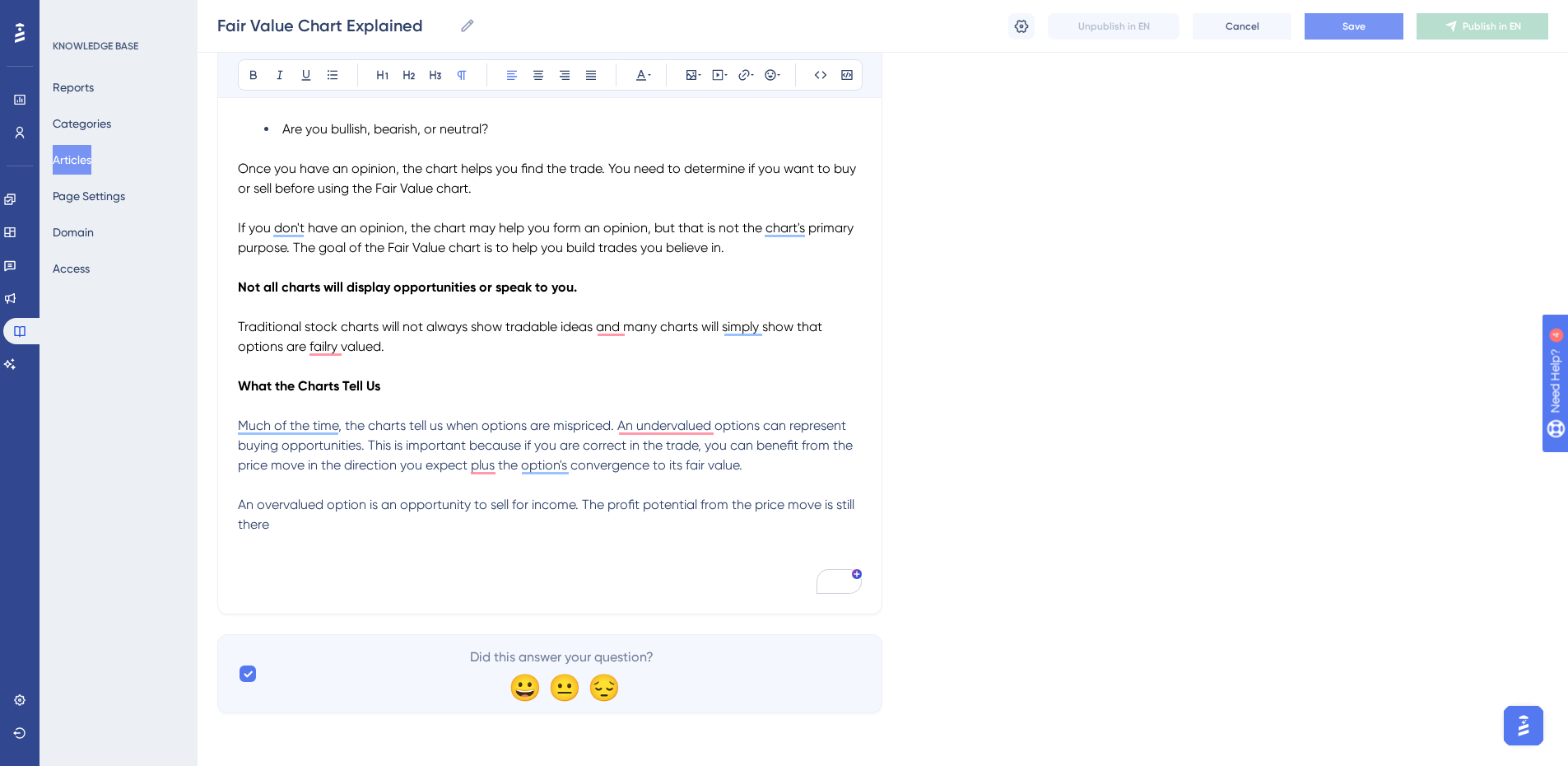
click at [278, 523] on p "An overvalued option is an opportunity to sell for income. The profit potential…" at bounding box center [549, 514] width 624 height 39
click at [536, 519] on p "An overvalued option is an opportunity to sell for income. The profit potential…" at bounding box center [549, 514] width 624 height 39
click at [719, 519] on p "An overvalued option is an opportunity to sell for income. The profit potential…" at bounding box center [549, 514] width 624 height 39
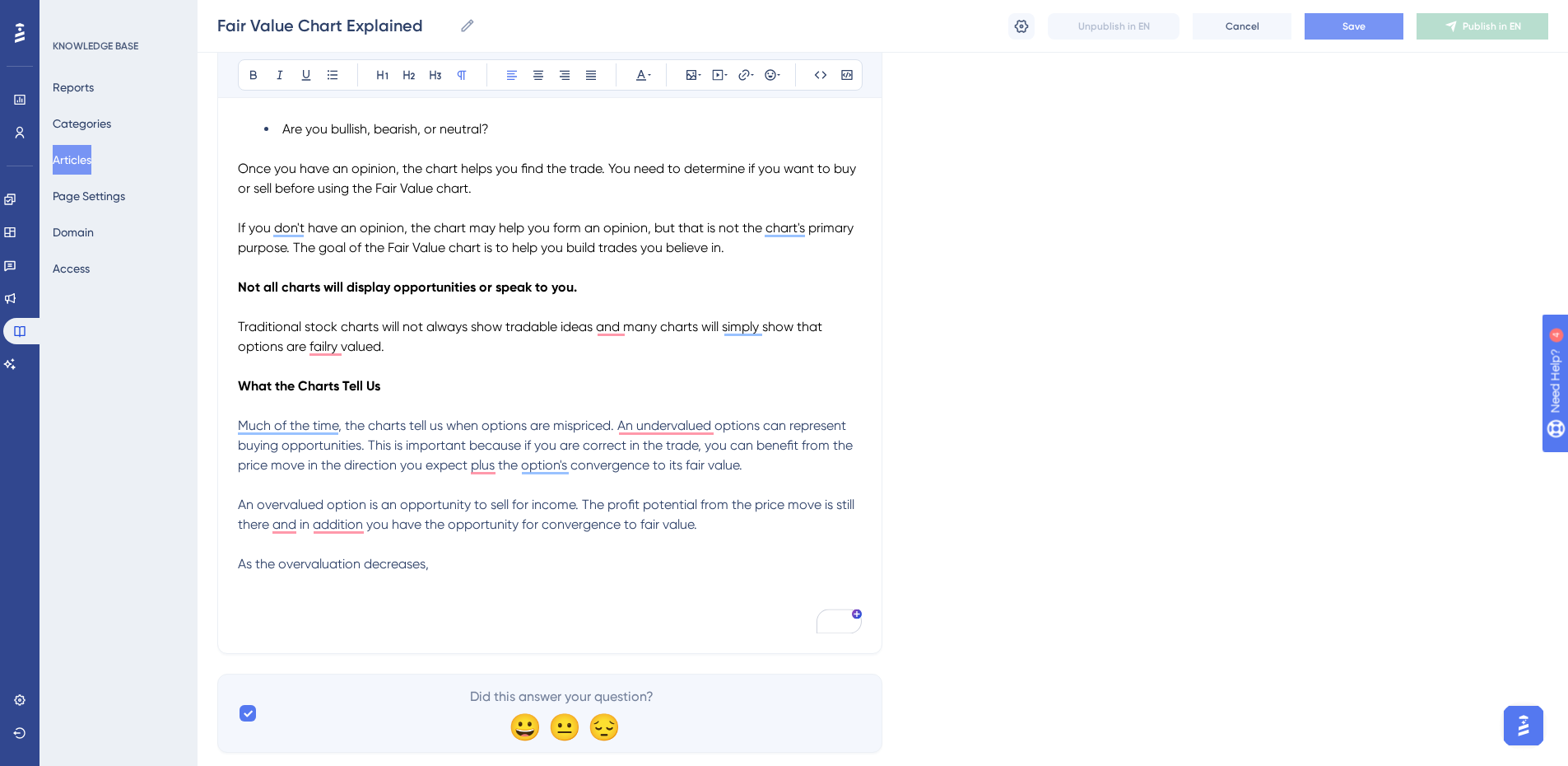
click at [492, 564] on p "As the overvaluation decreases," at bounding box center [549, 564] width 624 height 20
click at [583, 561] on p "As the overvaluation decreases, if you sold that options," at bounding box center [549, 564] width 624 height 20
click at [1329, 35] on button "Save" at bounding box center [1353, 26] width 98 height 27
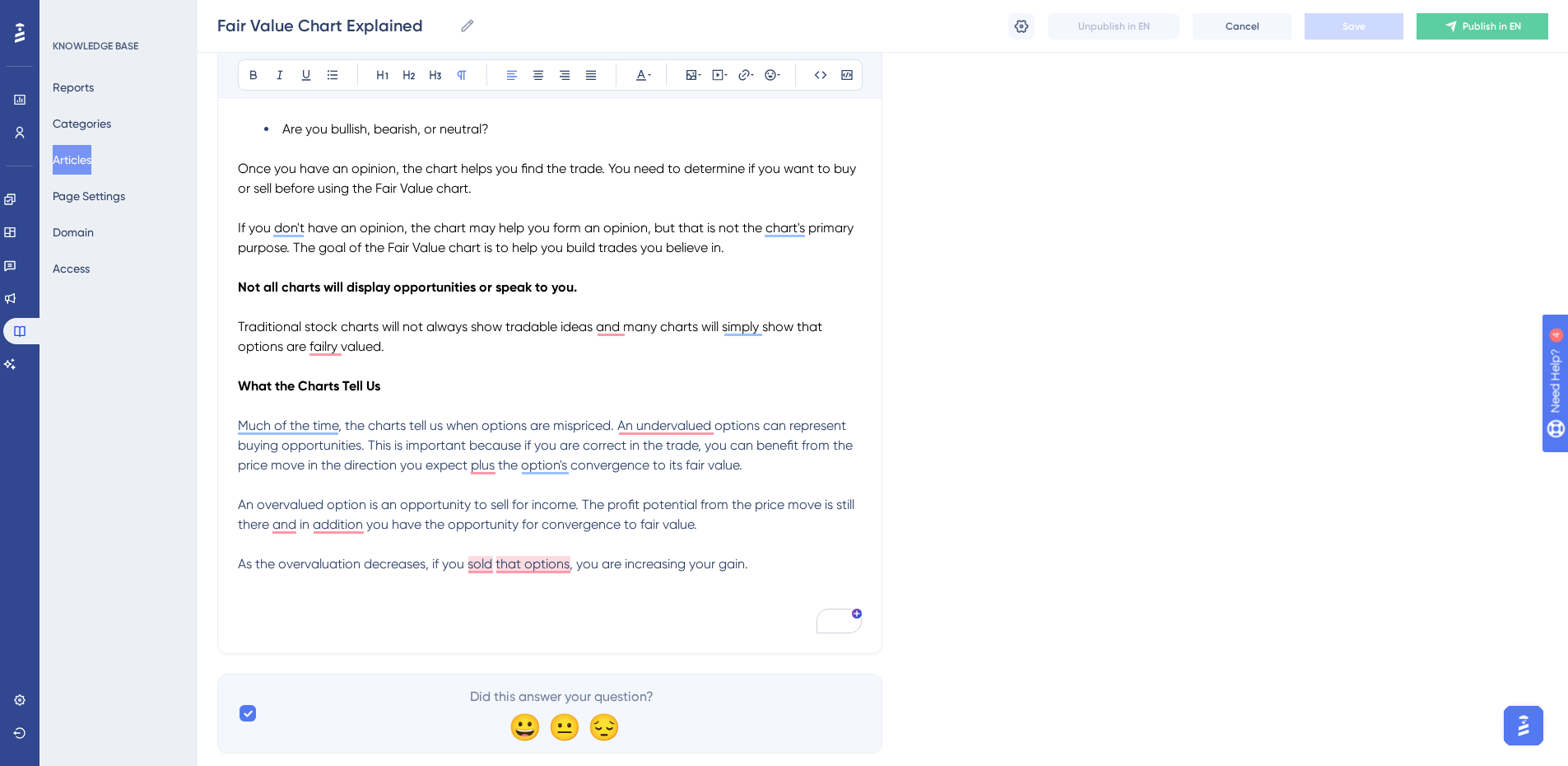
click at [775, 555] on p "As the overvaluation decreases, if you sold that options, you are increasing yo…" at bounding box center [549, 564] width 624 height 20
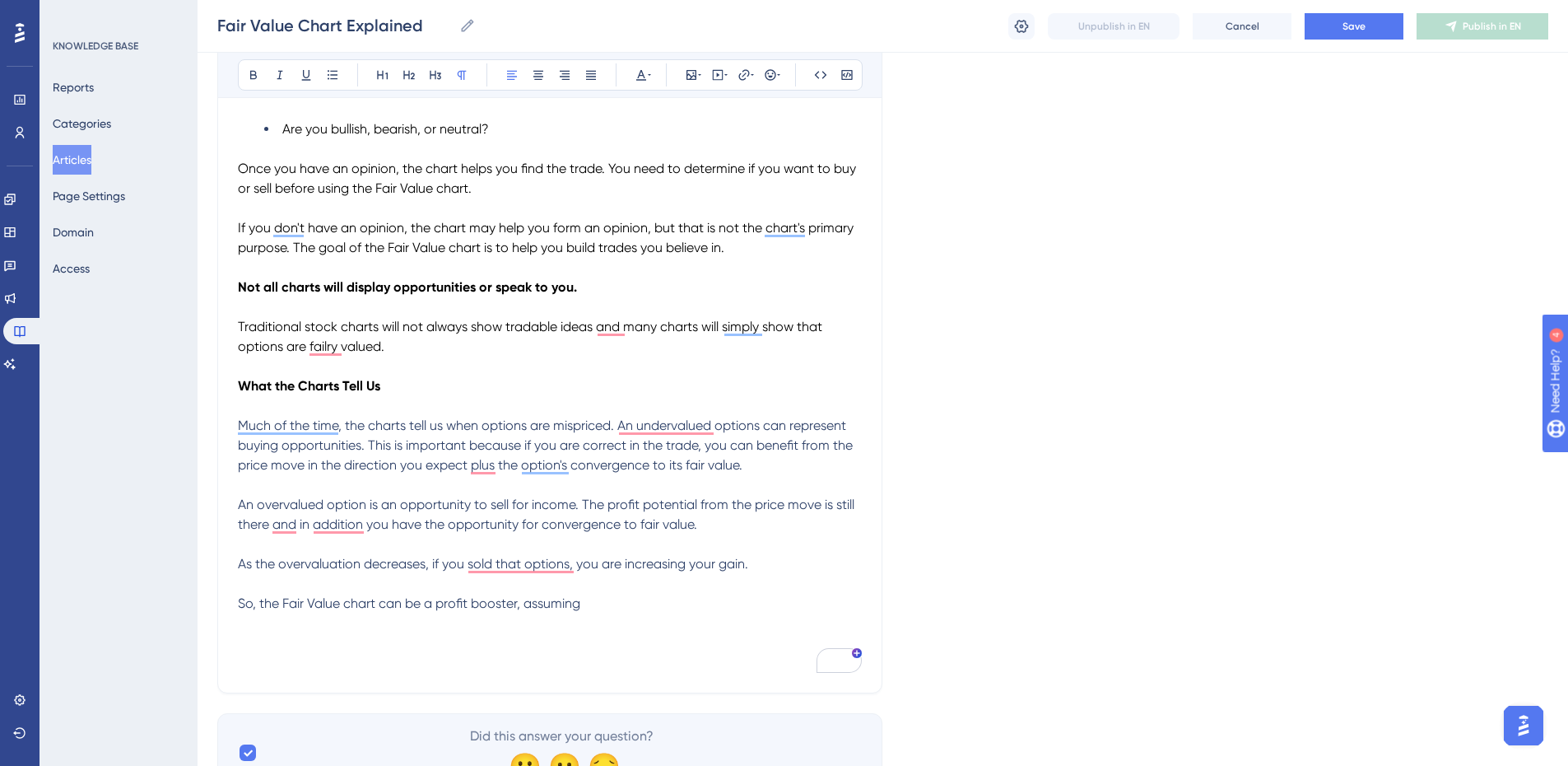
click at [587, 603] on p "So, the Fair Value chart can be a profit booster, assuming" at bounding box center [549, 603] width 624 height 20
click at [826, 607] on p "So, the Fair Value chart can be a profit booster, assuming your trade would hav…" at bounding box center [549, 603] width 624 height 20
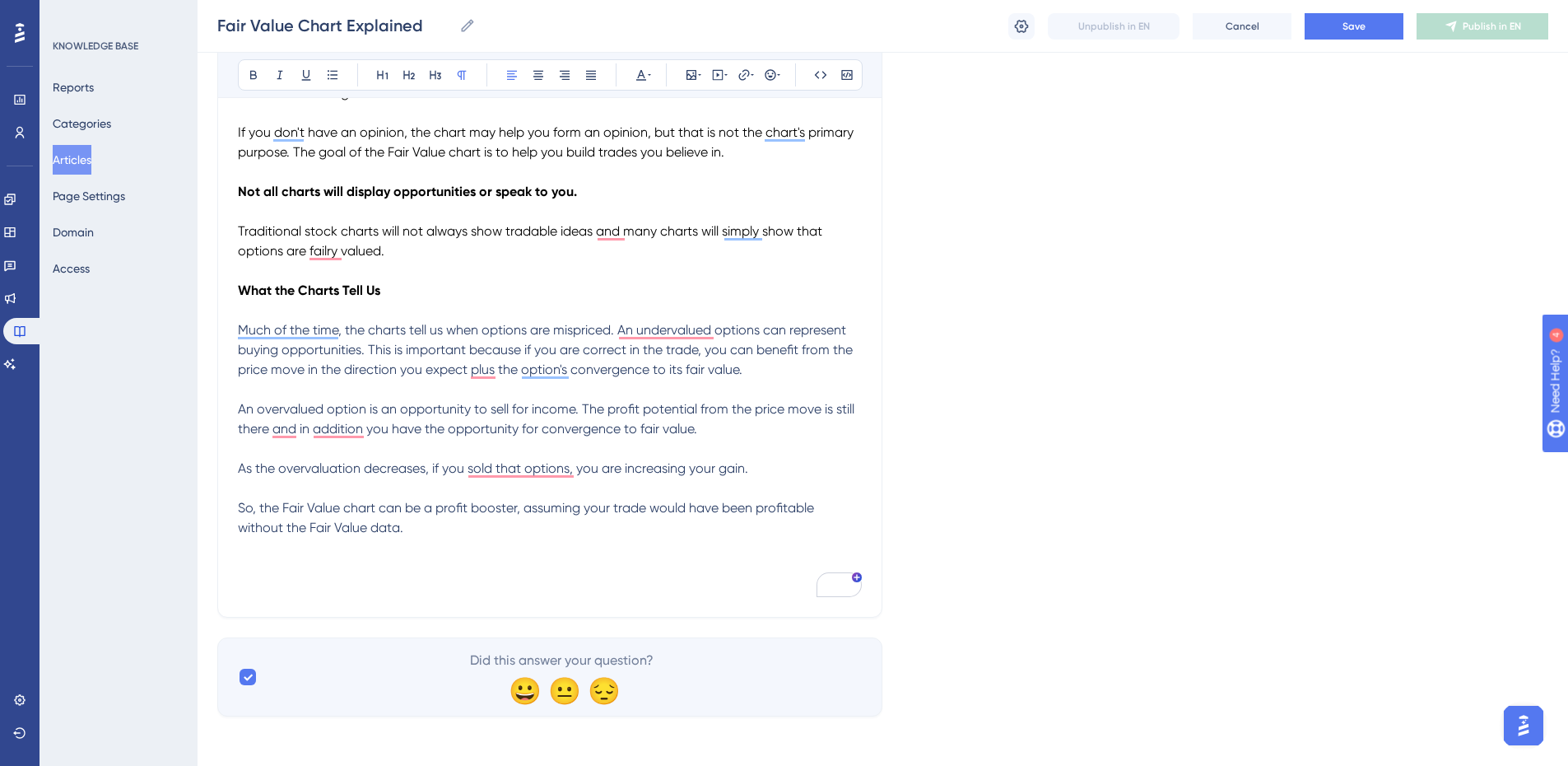
scroll to position [415, 0]
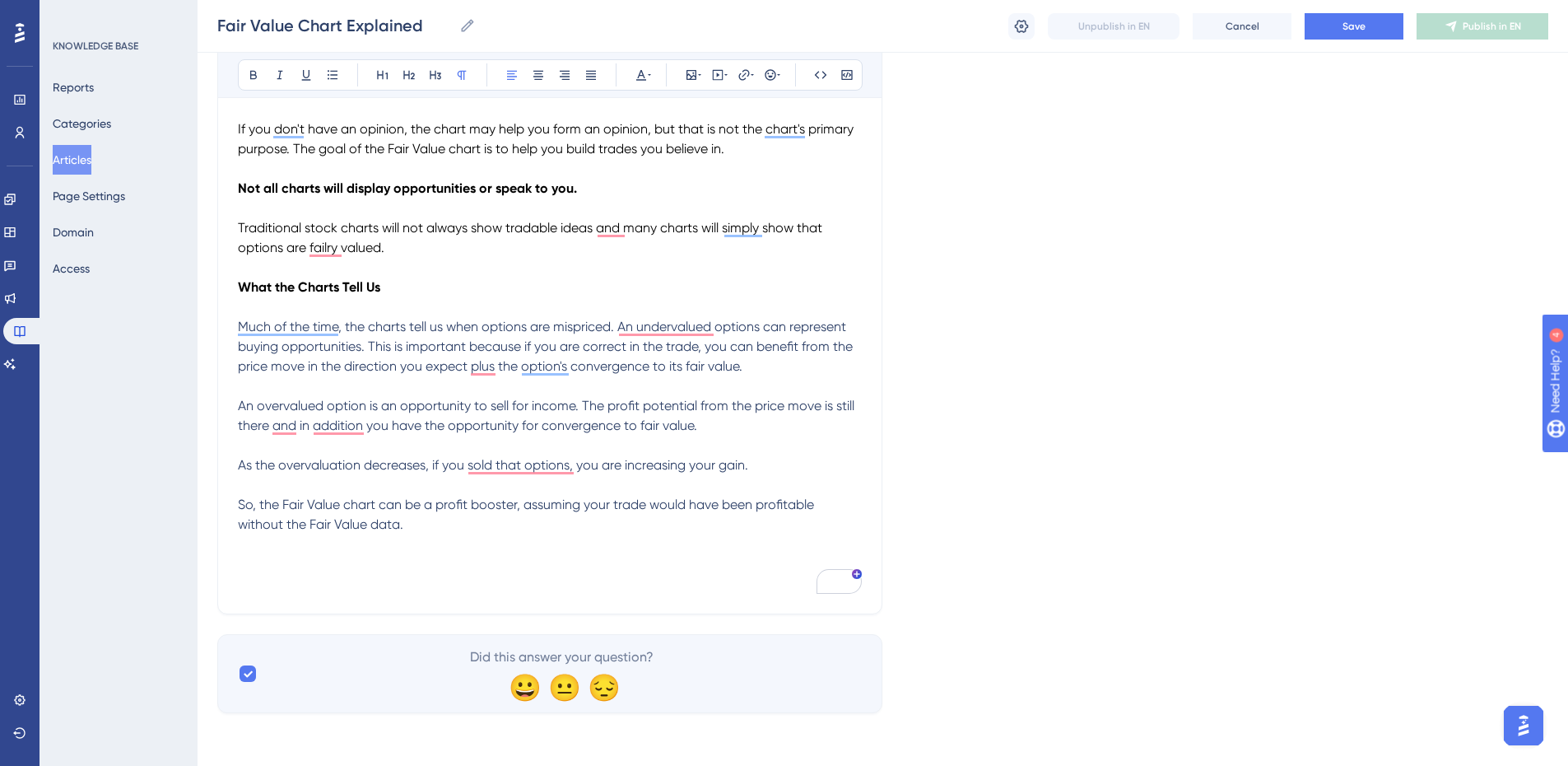
click at [241, 523] on span "So, the Fair Value chart can be a profit booster, assuming your trade would hav…" at bounding box center [528, 514] width 580 height 35
click at [429, 518] on p "So, the Fair Value chart can be a profit booster, assuming your trade would hav…" at bounding box center [549, 514] width 624 height 39
click at [622, 533] on p "So, the Fair Value chart can be a profit booster, assuming your trade would hav…" at bounding box center [549, 514] width 624 height 39
click at [725, 525] on p "So, the Fair Value chart can be a profit booster, assuming your trade would hav…" at bounding box center [549, 514] width 624 height 39
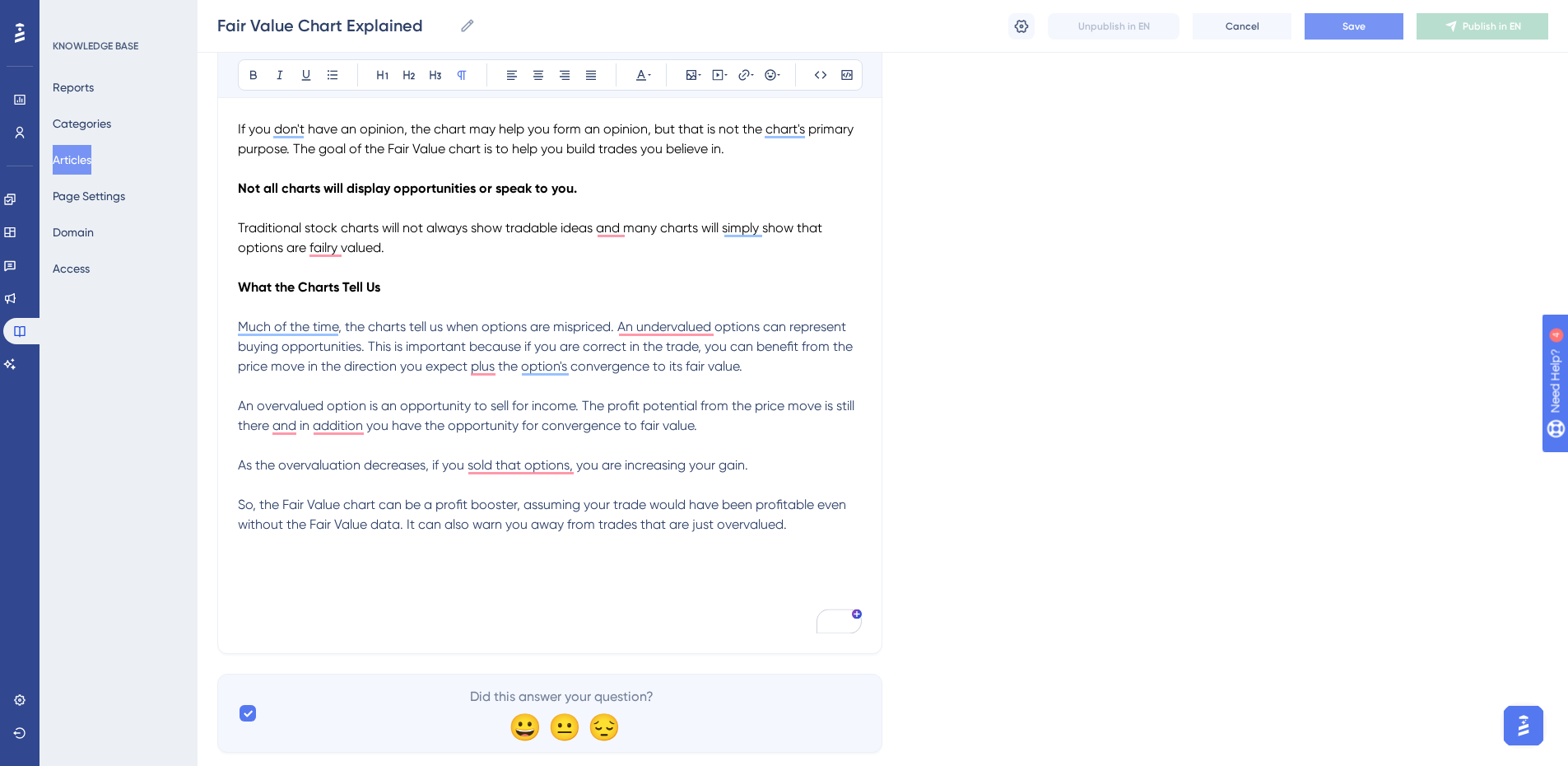
click at [1346, 15] on button "Save" at bounding box center [1353, 26] width 98 height 27
click at [429, 537] on p "To enrich screen reader interactions, please activate Accessibility in Grammarl…" at bounding box center [549, 544] width 624 height 20
